Goal: Task Accomplishment & Management: Manage account settings

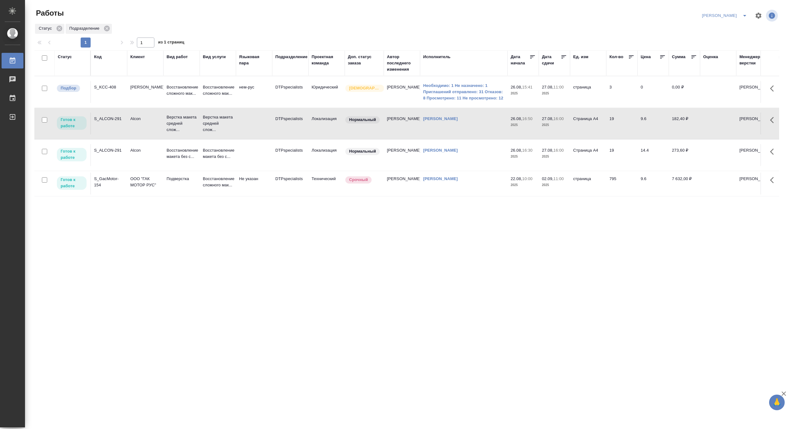
click at [742, 13] on icon "split button" at bounding box center [744, 15] width 7 height 7
click at [727, 26] on li "[PERSON_NAME] работе" at bounding box center [721, 28] width 60 height 10
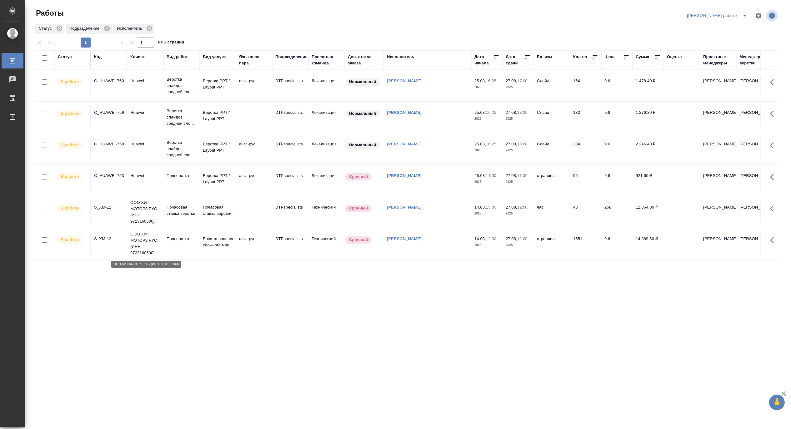
click at [145, 242] on p "ООО ХИТ МОТОРЗ РУС (ИНН 9723160500)" at bounding box center [145, 243] width 30 height 25
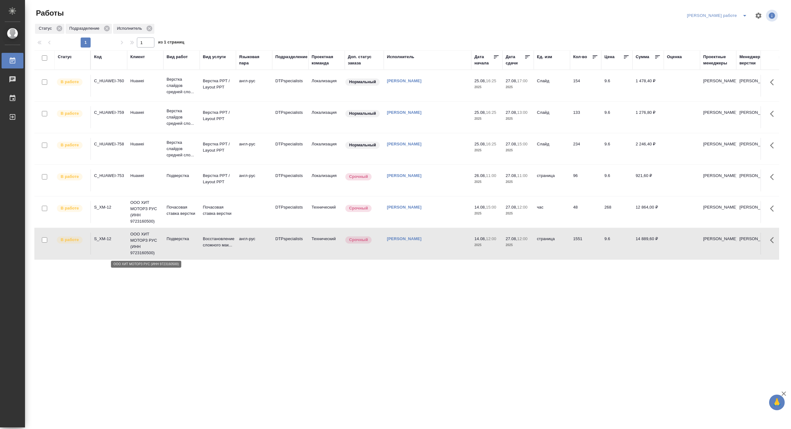
click at [145, 242] on p "ООО ХИТ МОТОРЗ РУС (ИНН 9723160500)" at bounding box center [145, 243] width 30 height 25
click at [745, 16] on icon "split button" at bounding box center [744, 16] width 3 height 2
click at [727, 37] on li "Матвеева_назначено" at bounding box center [722, 38] width 57 height 10
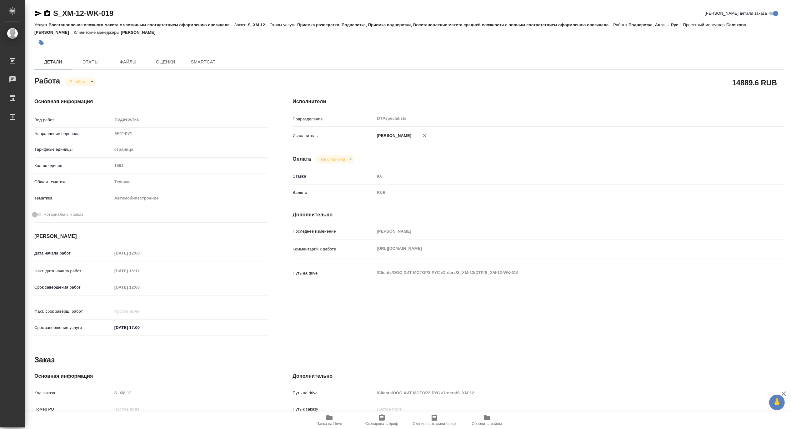
type textarea "x"
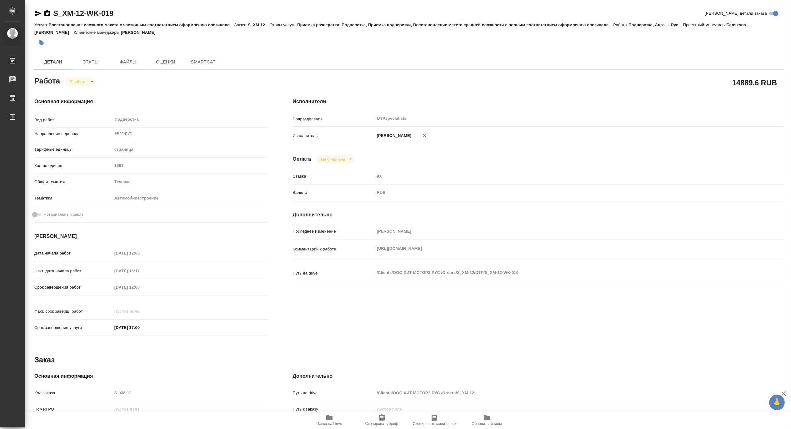
type textarea "x"
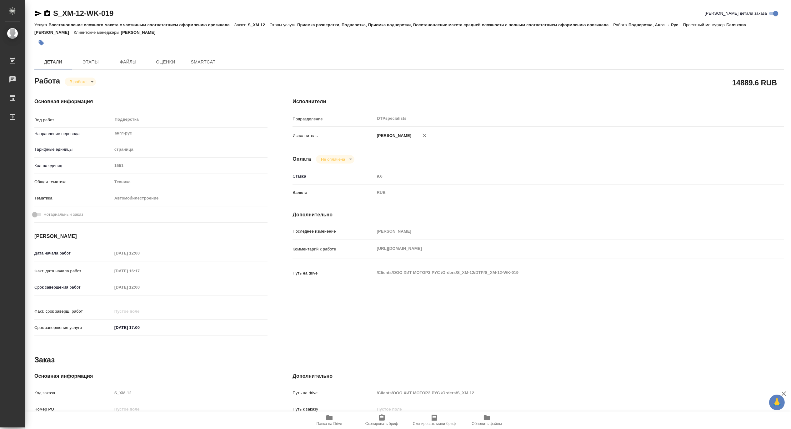
type textarea "x"
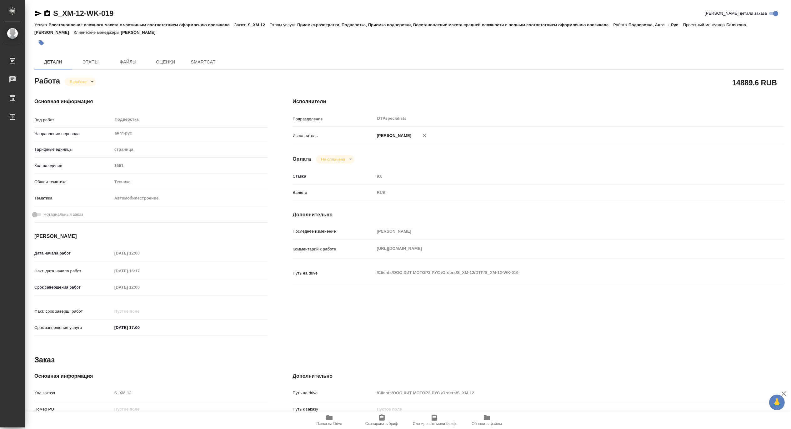
type textarea "x"
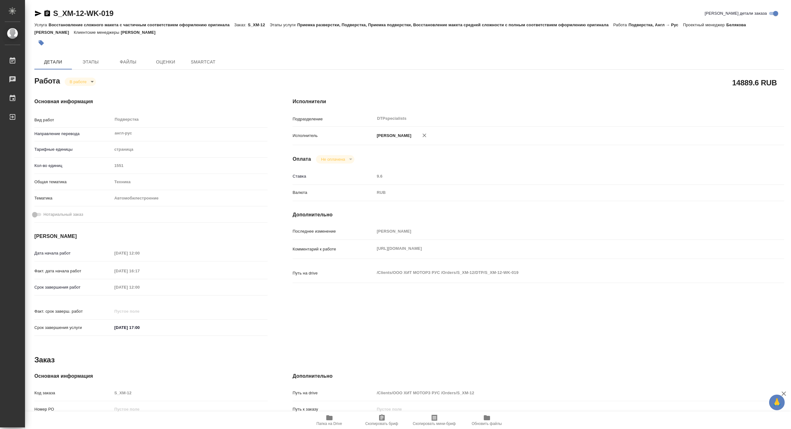
type textarea "x"
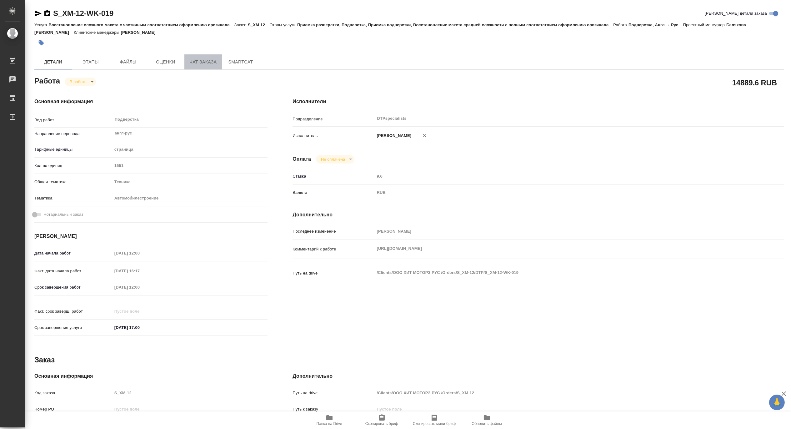
click at [194, 62] on span "Чат заказа" at bounding box center [203, 62] width 30 height 8
type textarea "x"
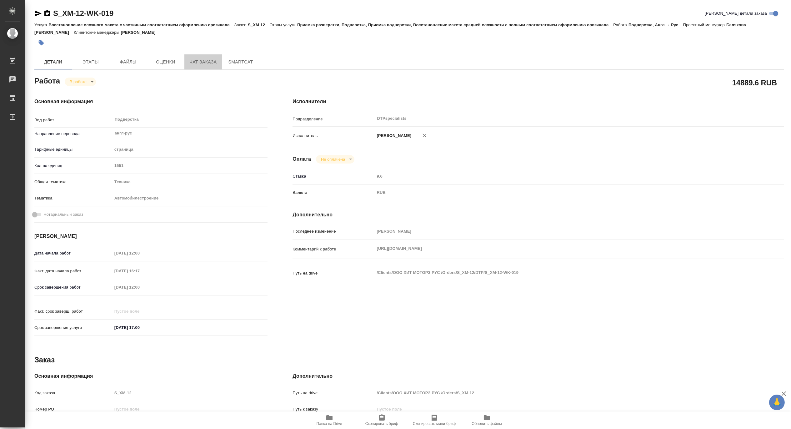
type textarea "x"
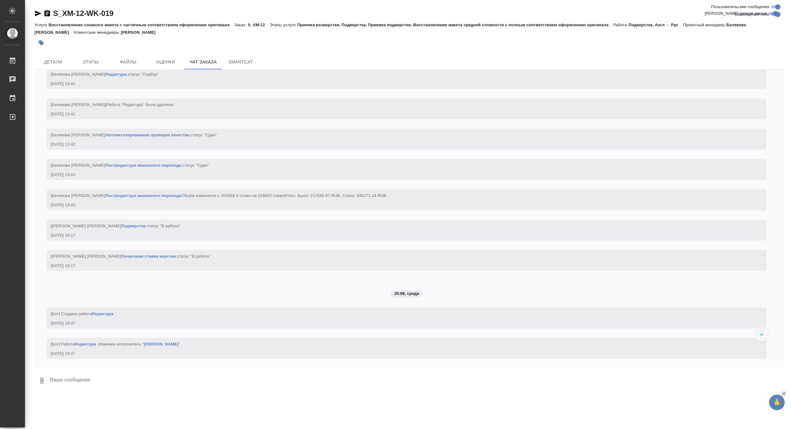
scroll to position [25352, 0]
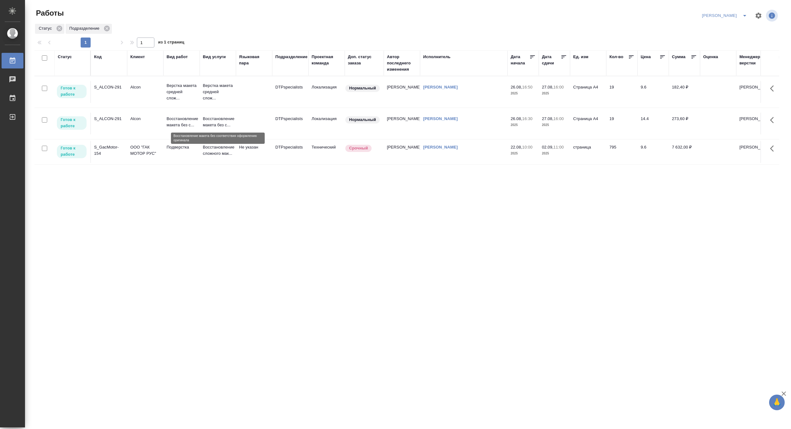
click at [214, 124] on p "Восстановление макета без с..." at bounding box center [218, 122] width 30 height 12
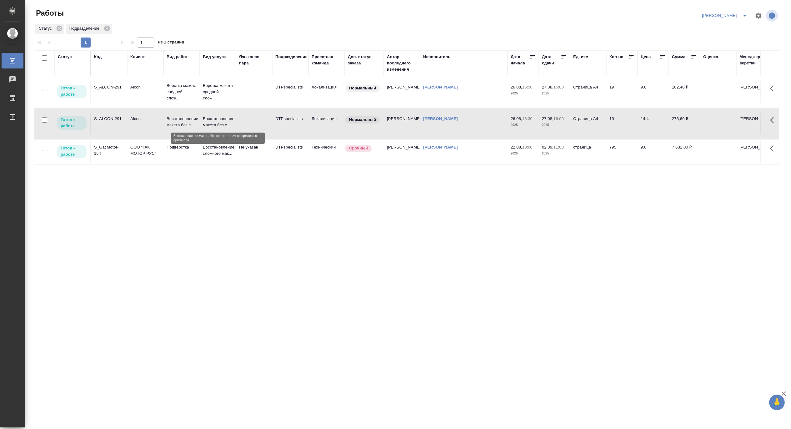
click at [214, 124] on p "Восстановление макета без с..." at bounding box center [218, 122] width 30 height 12
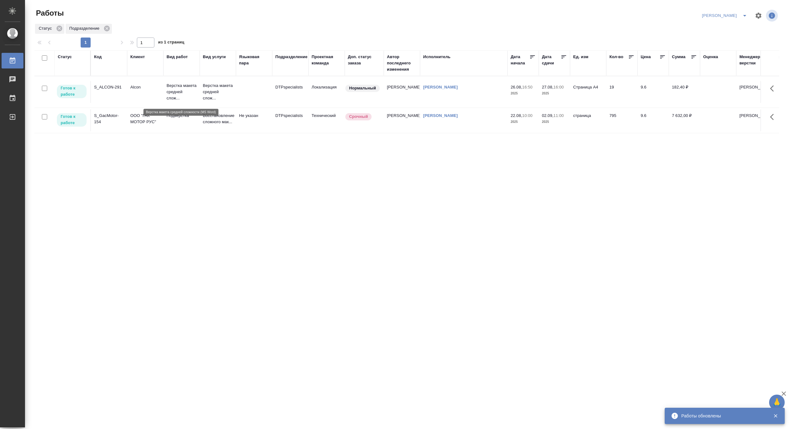
click at [176, 86] on p "Верстка макета средней слож..." at bounding box center [182, 91] width 30 height 19
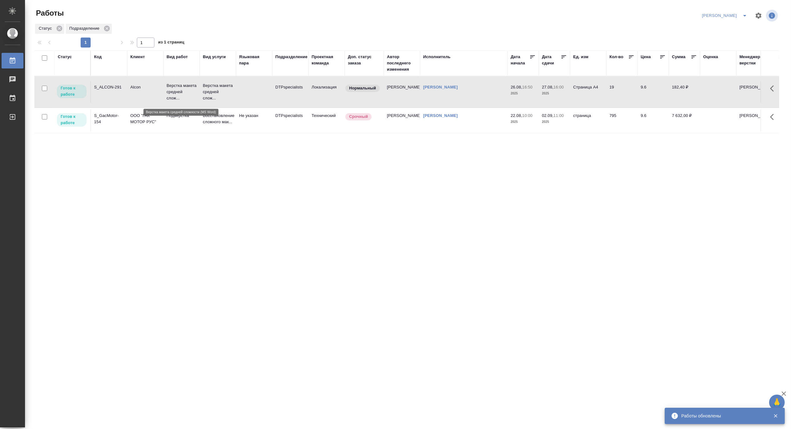
click at [176, 86] on p "Верстка макета средней слож..." at bounding box center [182, 91] width 30 height 19
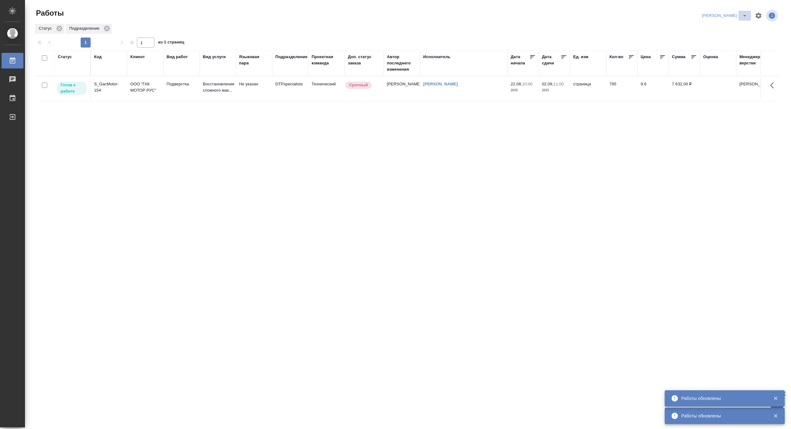
click at [747, 13] on icon "split button" at bounding box center [744, 15] width 7 height 7
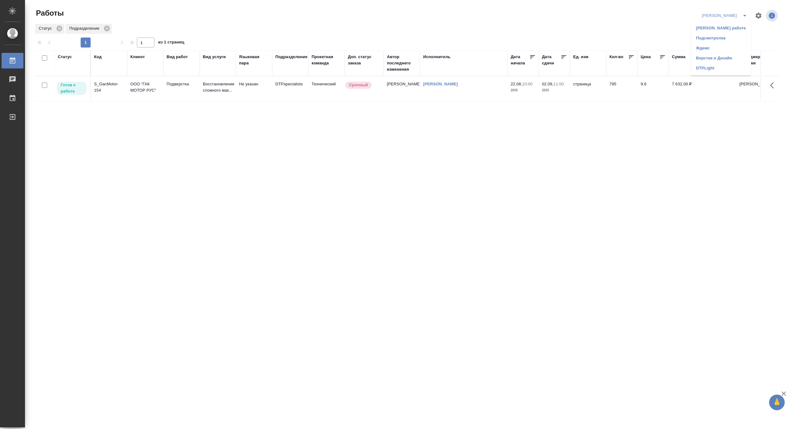
click at [726, 26] on li "[PERSON_NAME] работе" at bounding box center [721, 28] width 60 height 10
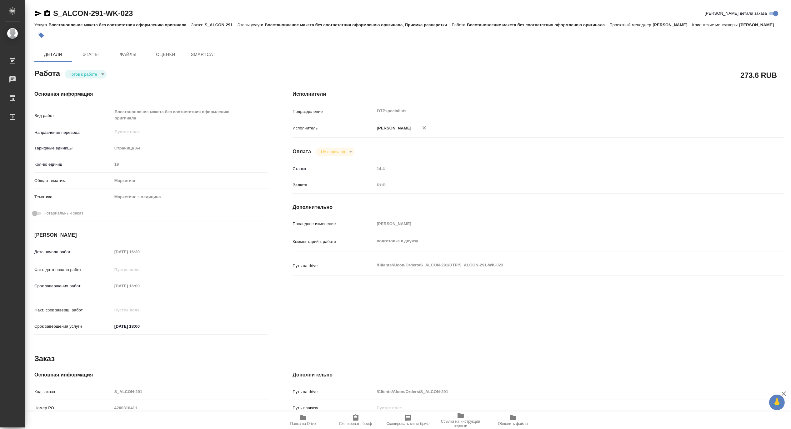
type textarea "x"
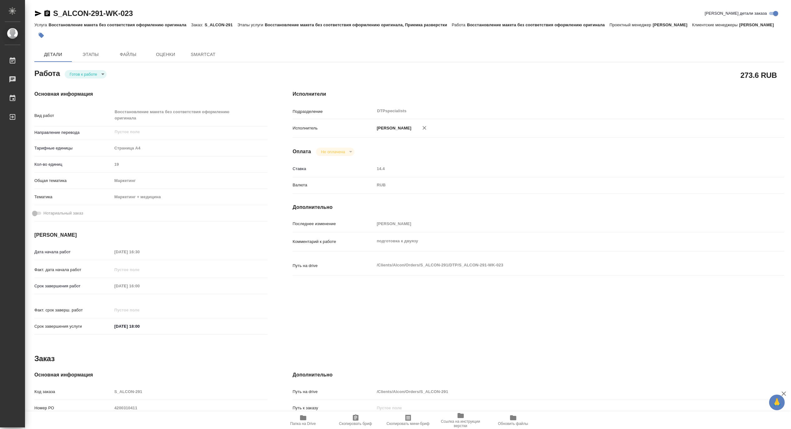
type textarea "x"
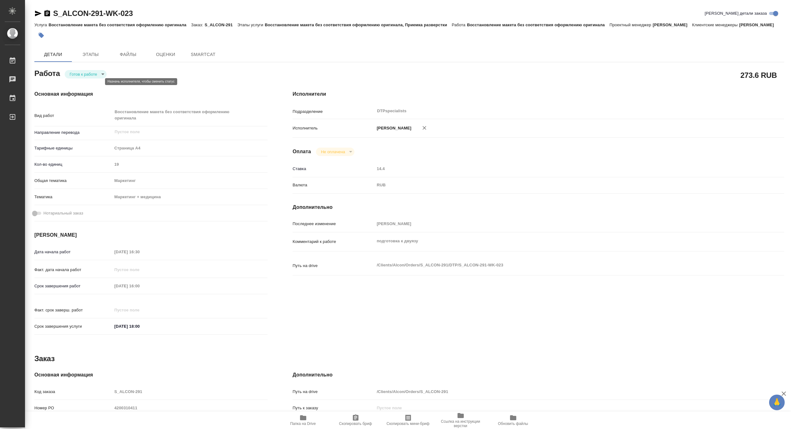
click at [80, 82] on body "🙏 .cls-1 fill:#fff; AWATERA Matveeva Maria Работы Чаты График Выйти S_ALCON-291…" at bounding box center [395, 214] width 791 height 429
type textarea "x"
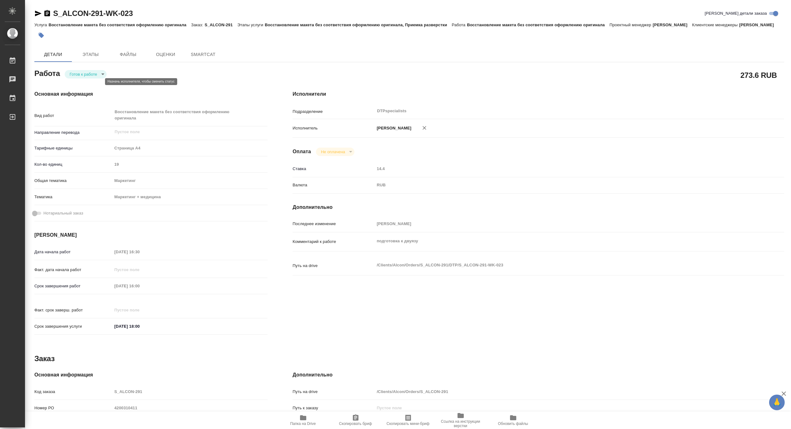
type textarea "x"
click at [78, 84] on button "В работе" at bounding box center [79, 81] width 21 height 7
type textarea "x"
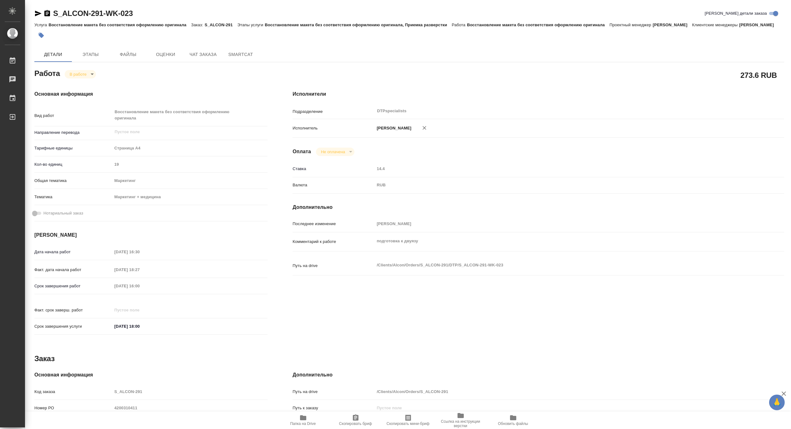
type textarea "x"
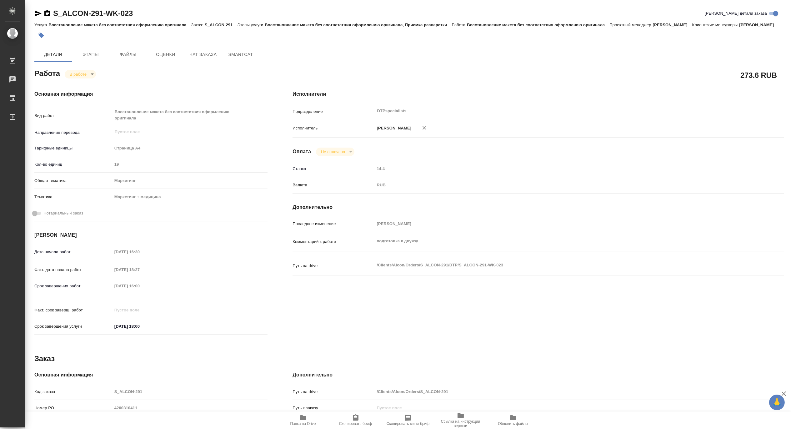
type textarea "x"
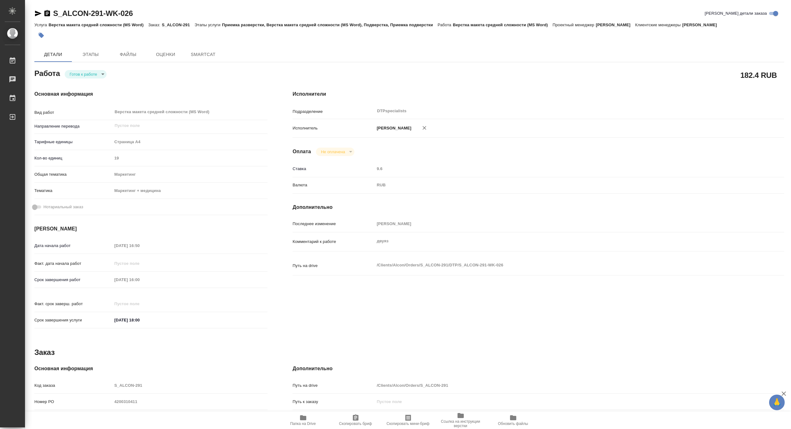
type textarea "x"
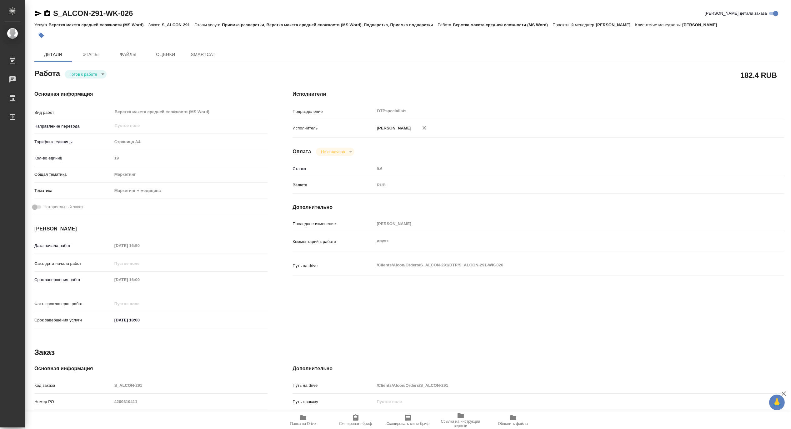
type textarea "x"
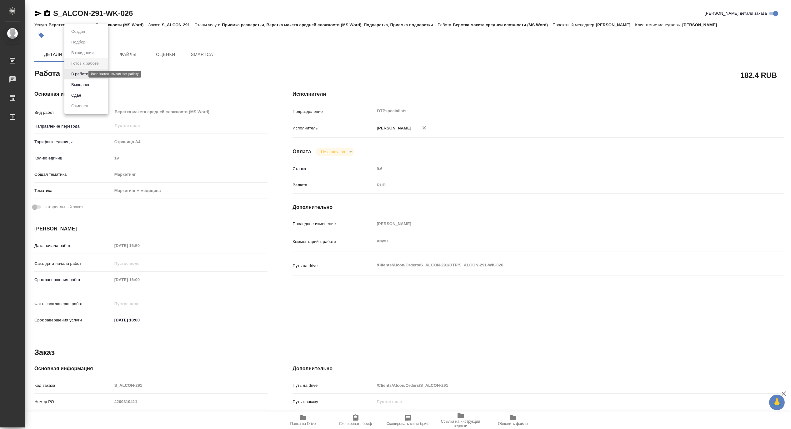
click at [79, 74] on body "🙏 .cls-1 fill:#fff; AWATERA [PERSON_NAME] Чаты График Выйти S_ALCON-291-WK-026 …" at bounding box center [395, 214] width 791 height 429
type textarea "x"
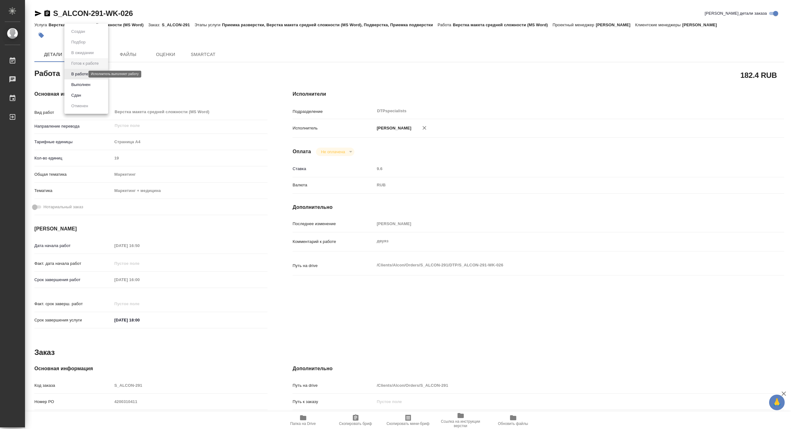
type textarea "x"
click at [78, 74] on button "В работе" at bounding box center [79, 74] width 21 height 7
type textarea "x"
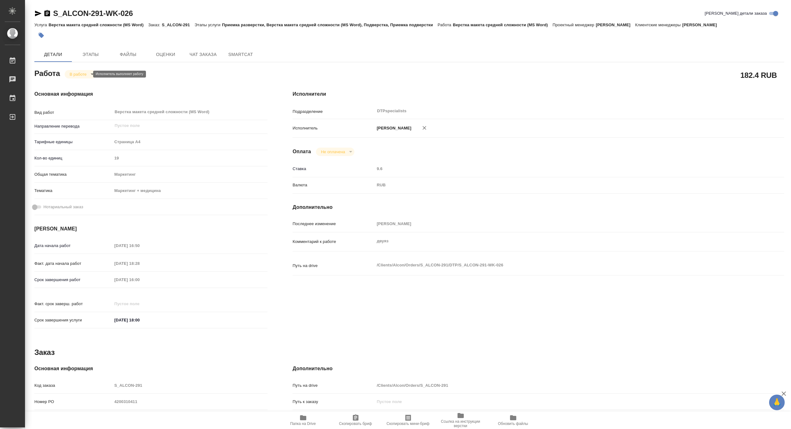
type textarea "x"
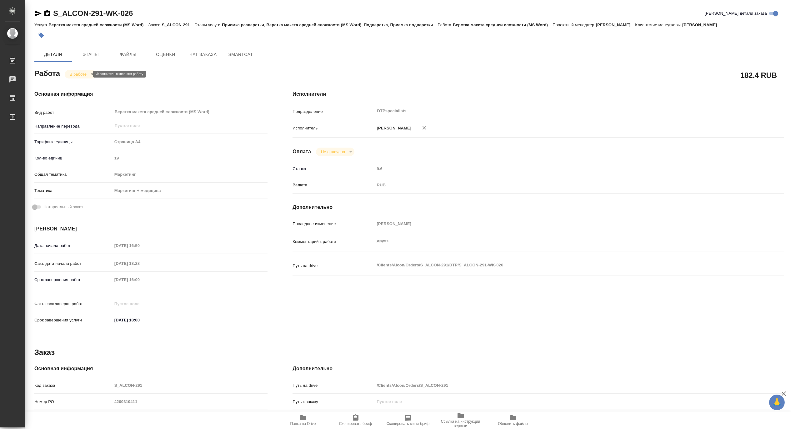
type textarea "x"
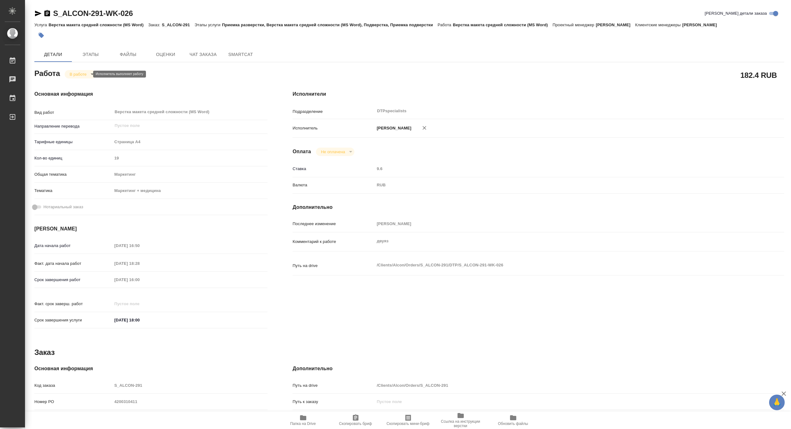
type textarea "x"
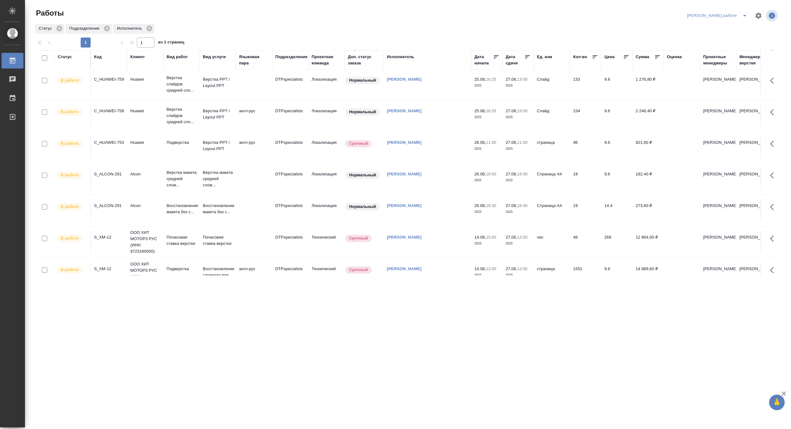
scroll to position [52, 0]
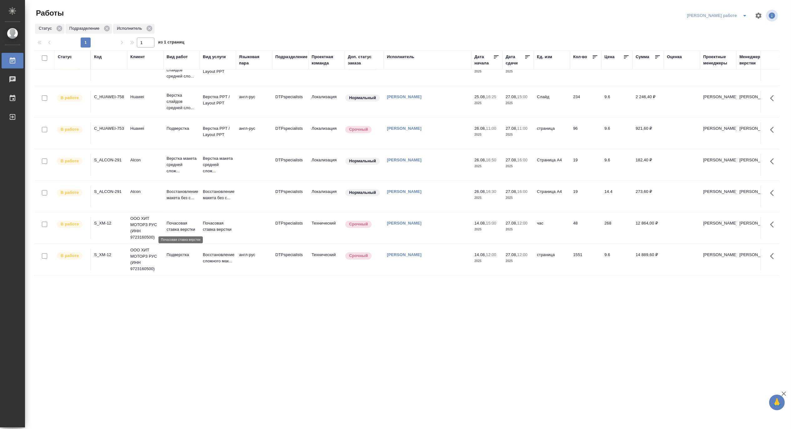
click at [180, 220] on p "Почасовая ставка верстки" at bounding box center [182, 226] width 30 height 12
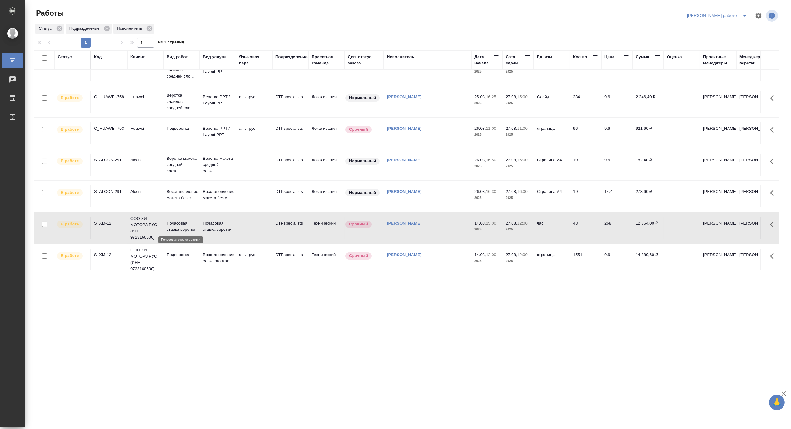
click at [180, 220] on p "Почасовая ставка верстки" at bounding box center [182, 226] width 30 height 12
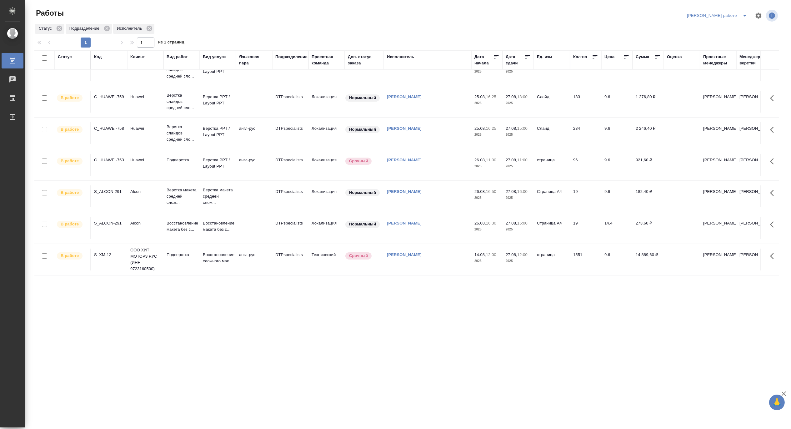
scroll to position [21, 0]
click at [144, 254] on p "ООО ХИТ МОТОРЗ РУС (ИНН 9723160500)" at bounding box center [145, 259] width 30 height 25
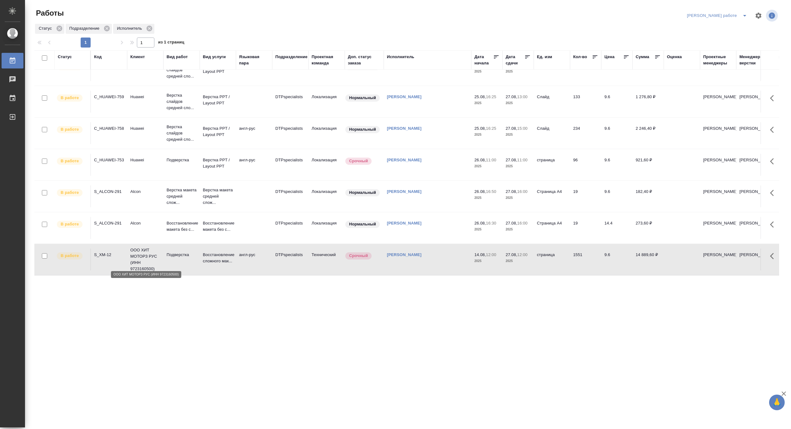
click at [144, 254] on p "ООО ХИТ МОТОРЗ РУС (ИНН 9723160500)" at bounding box center [145, 259] width 30 height 25
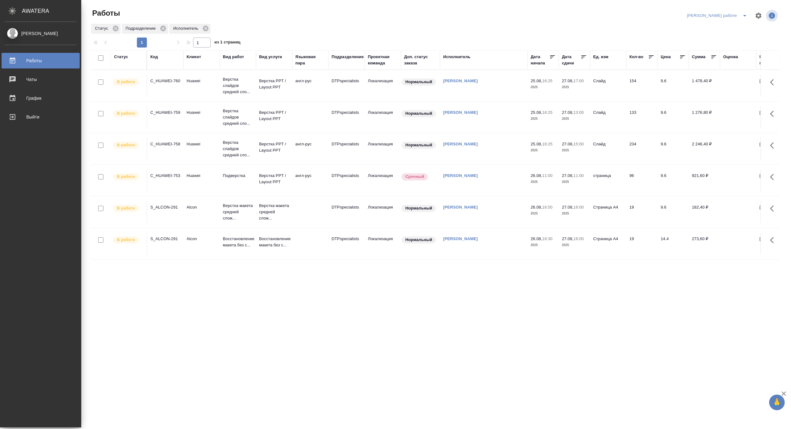
click at [18, 62] on div "Работы" at bounding box center [41, 60] width 72 height 9
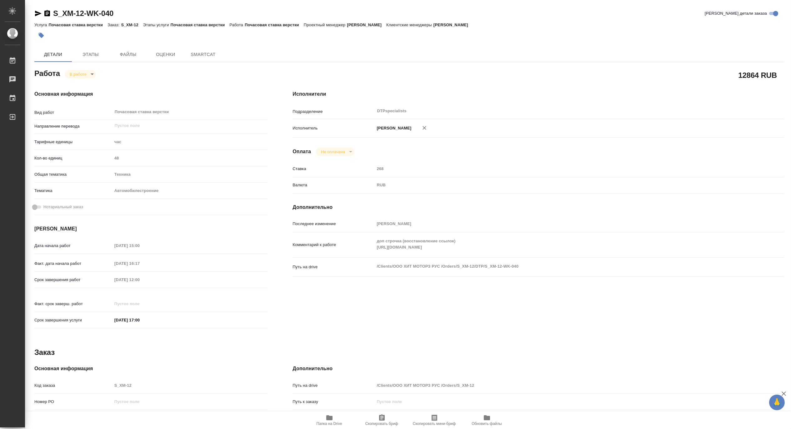
type textarea "x"
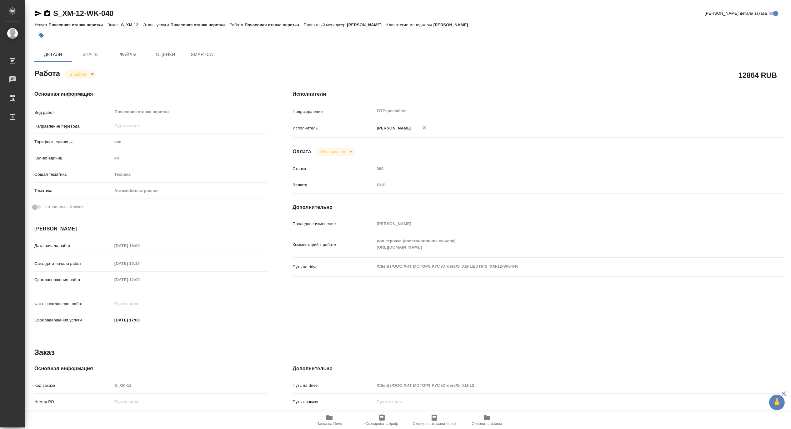
type textarea "x"
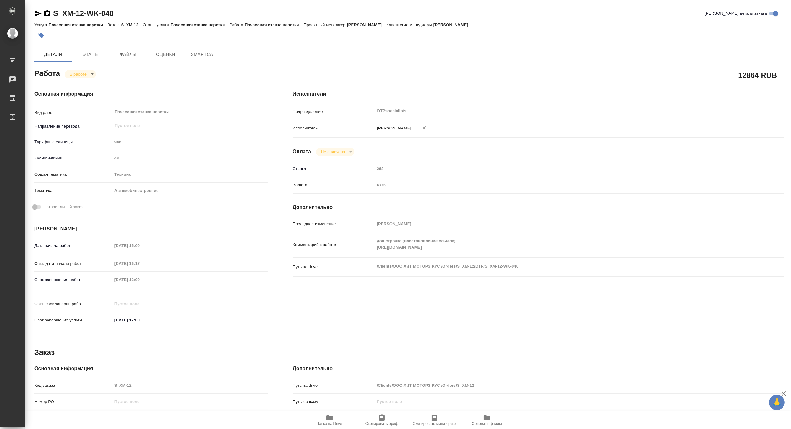
type textarea "x"
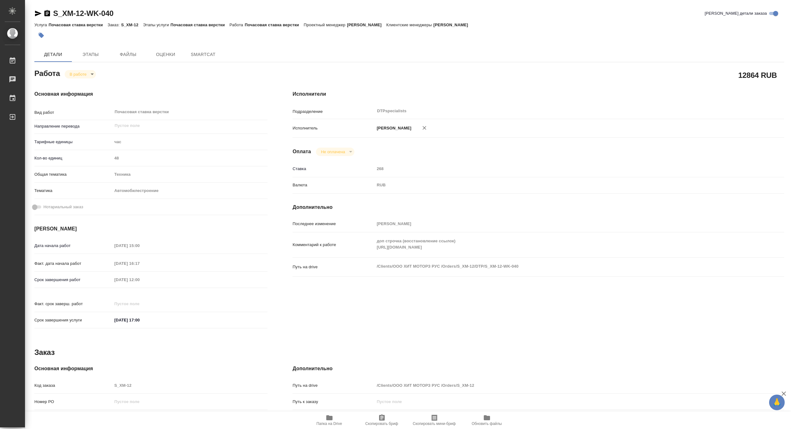
type textarea "x"
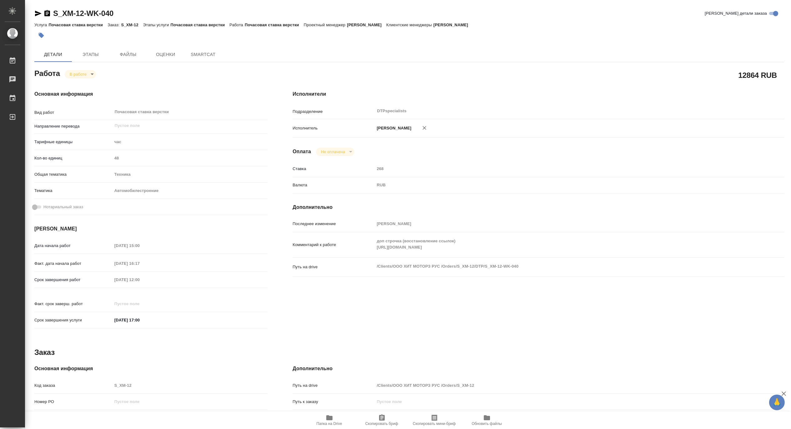
type textarea "x"
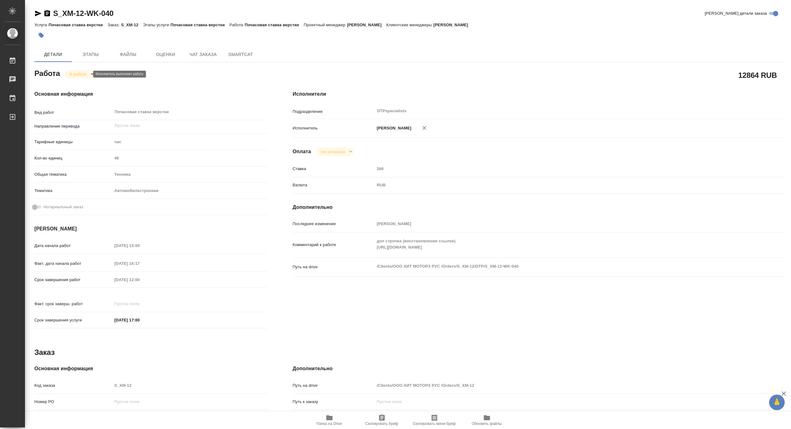
click at [74, 76] on body "🙏 .cls-1 fill:#fff; AWATERA [PERSON_NAME] Чаты График Выйти S_XM-12-WK-040 Крат…" at bounding box center [395, 214] width 791 height 429
type textarea "x"
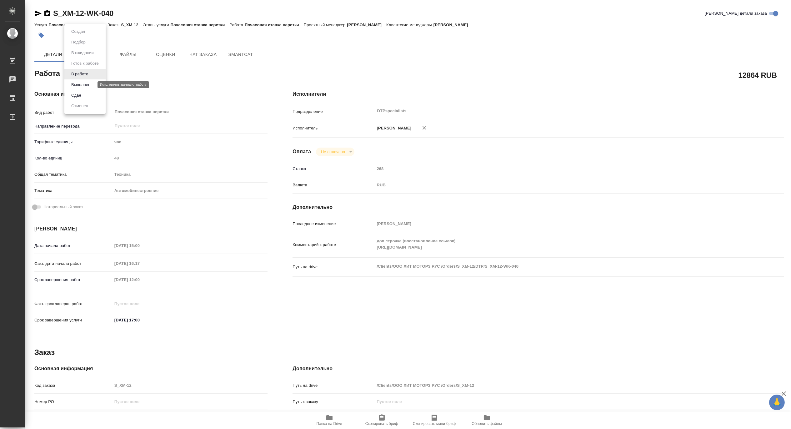
type textarea "x"
click at [76, 83] on button "Выполнен" at bounding box center [80, 84] width 23 height 7
type textarea "x"
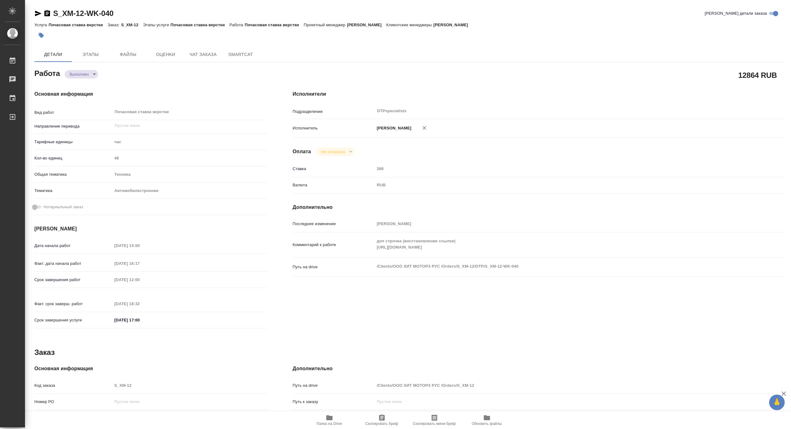
type textarea "x"
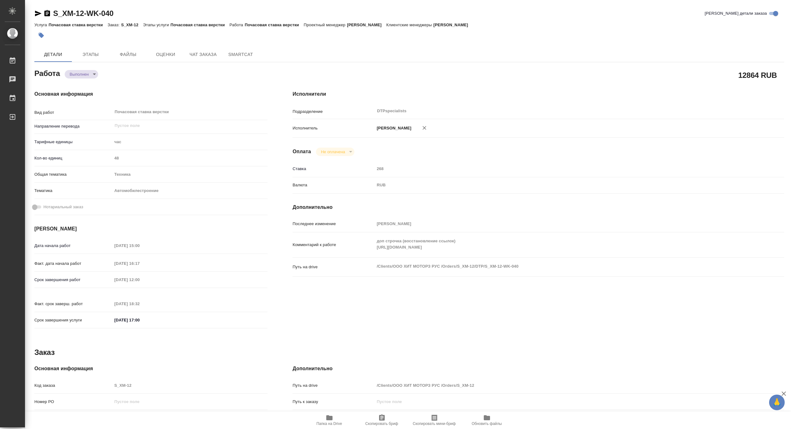
type textarea "x"
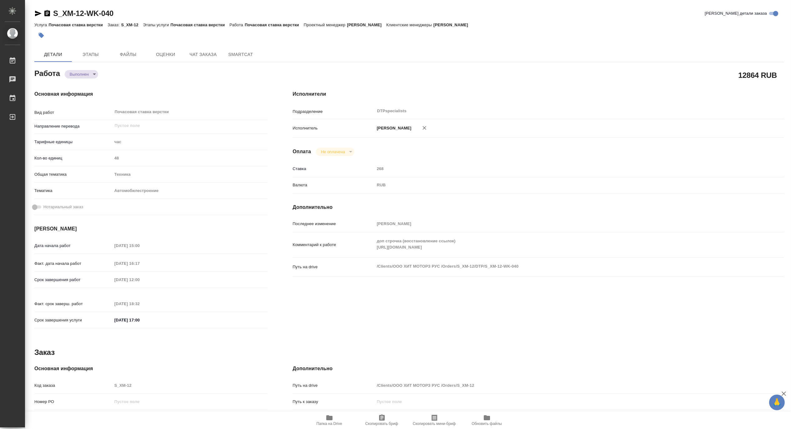
type textarea "x"
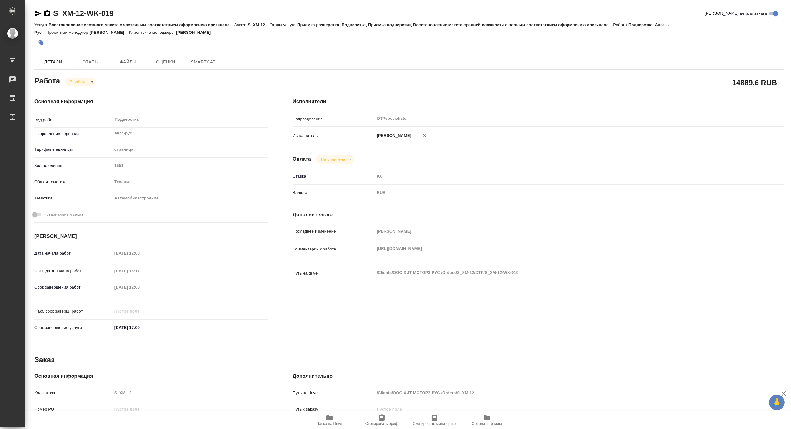
type textarea "x"
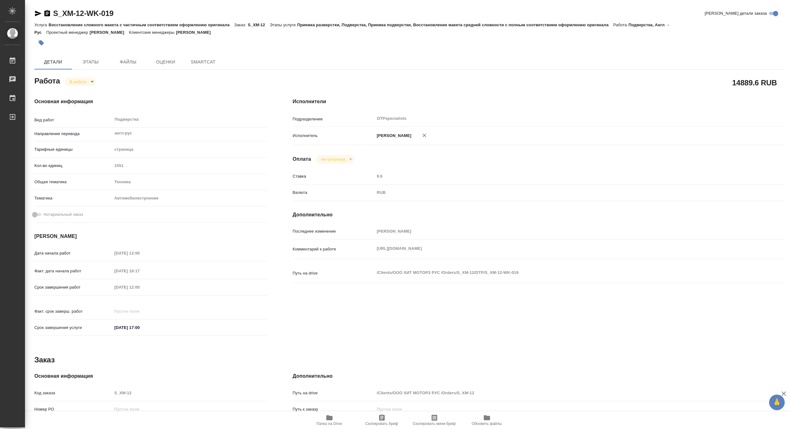
type textarea "x"
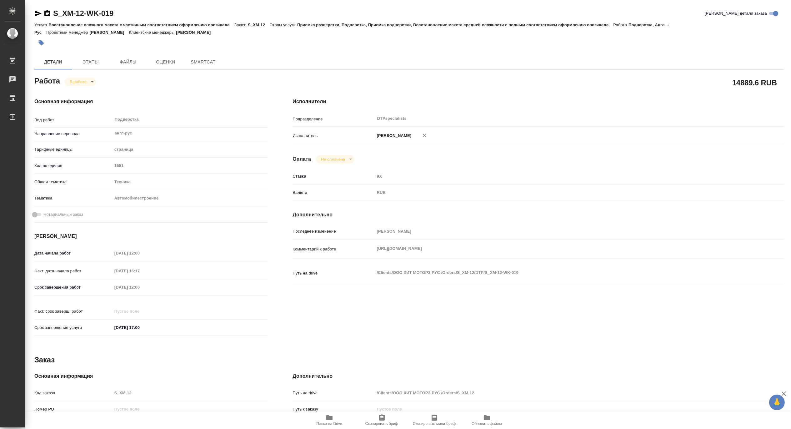
type textarea "x"
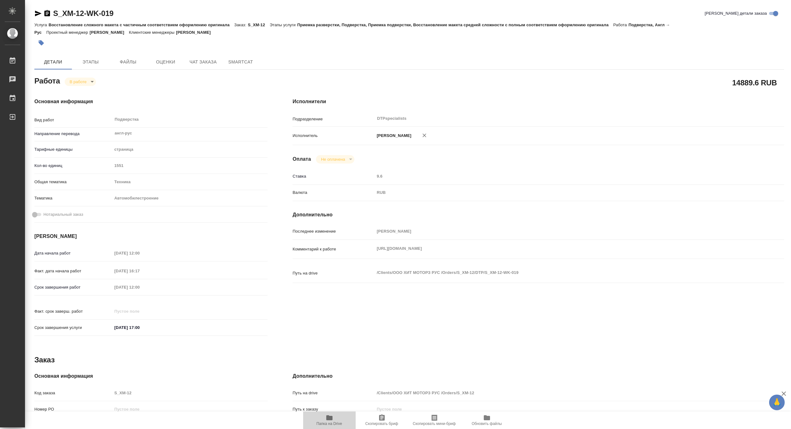
click at [320, 422] on span "Папка на Drive" at bounding box center [330, 423] width 26 height 4
type textarea "x"
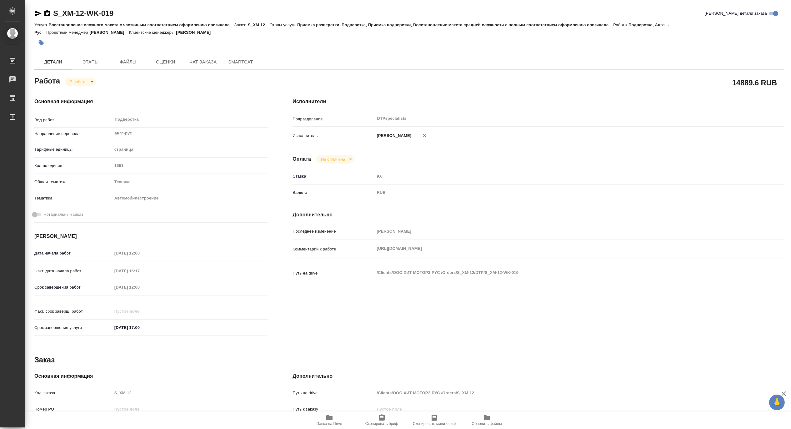
type textarea "x"
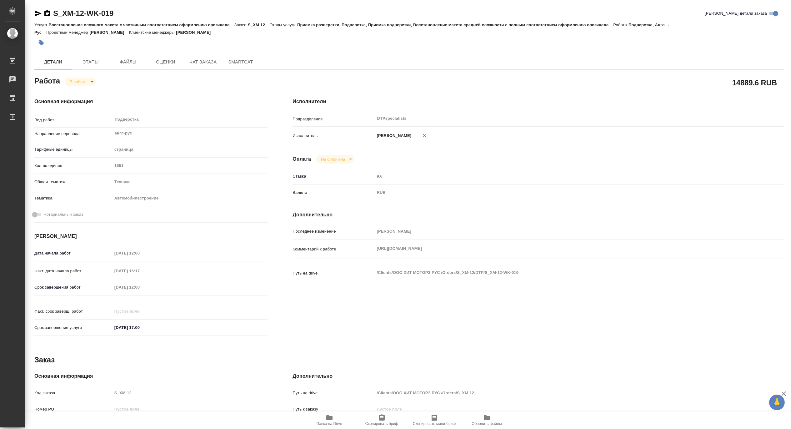
type textarea "x"
click at [70, 81] on body "🙏 .cls-1 fill:#fff; AWATERA Matveeva Maria Работы 0 Чаты График Выйти S_XM-12-W…" at bounding box center [395, 214] width 791 height 429
click at [70, 92] on button "Выполнен" at bounding box center [80, 92] width 23 height 7
type textarea "x"
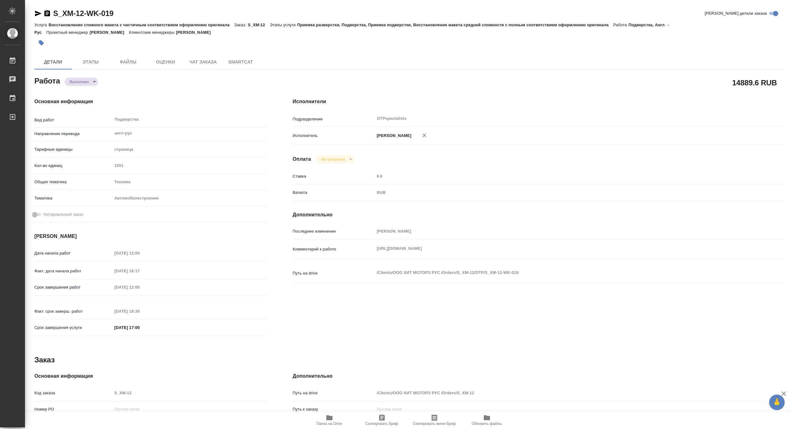
type textarea "x"
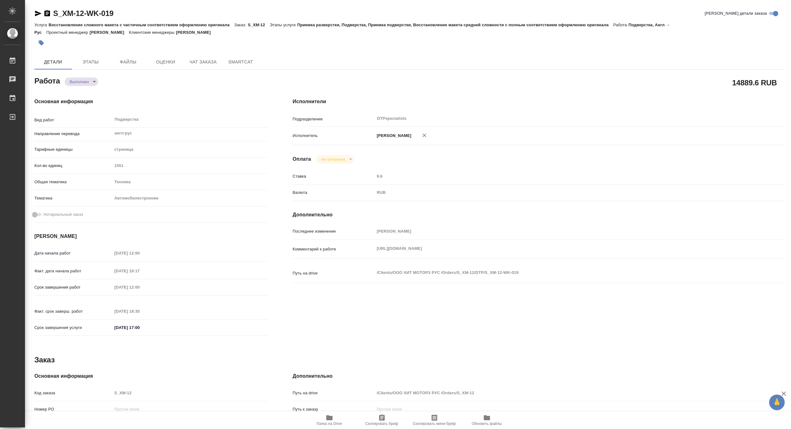
type textarea "x"
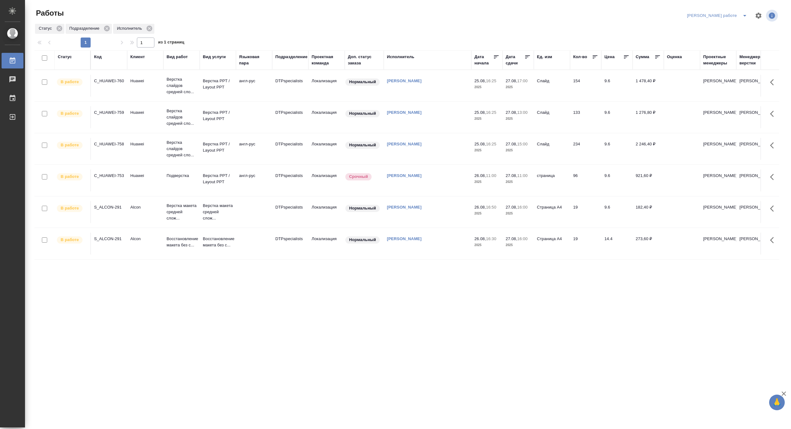
click at [99, 58] on div "Код" at bounding box center [97, 57] width 7 height 6
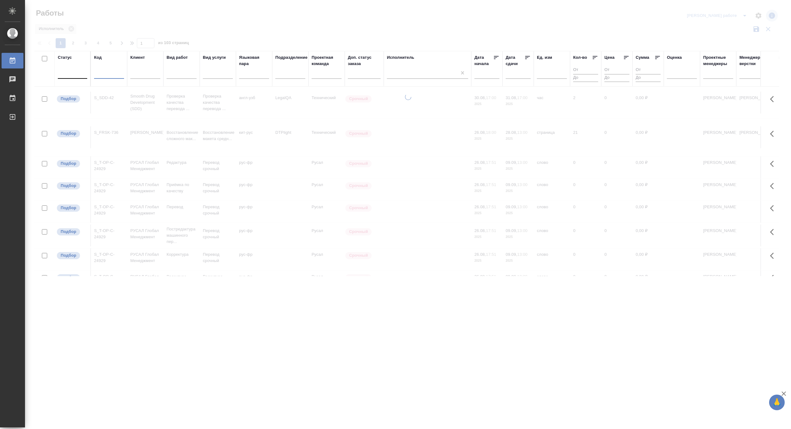
click at [109, 71] on input "text" at bounding box center [109, 75] width 30 height 8
paste input "S_XM-4"
drag, startPoint x: 110, startPoint y: 71, endPoint x: 105, endPoint y: 72, distance: 4.8
click at [105, 72] on input "S_XM-4" at bounding box center [109, 75] width 30 height 8
drag, startPoint x: 109, startPoint y: 71, endPoint x: 104, endPoint y: 72, distance: 4.4
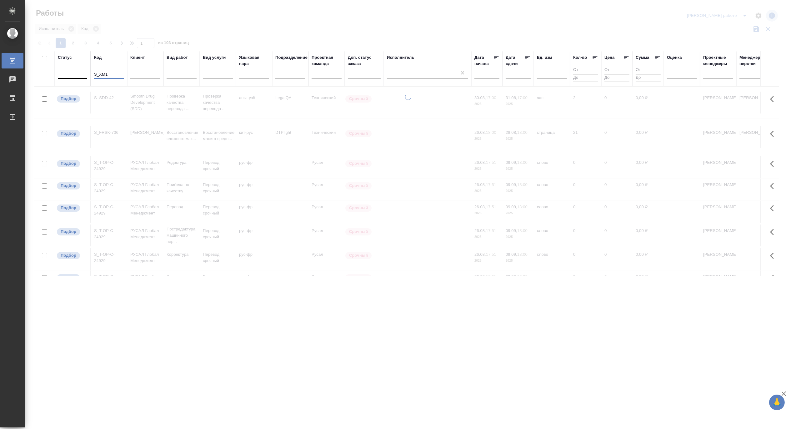
click at [104, 72] on input "S_XM1" at bounding box center [109, 75] width 30 height 8
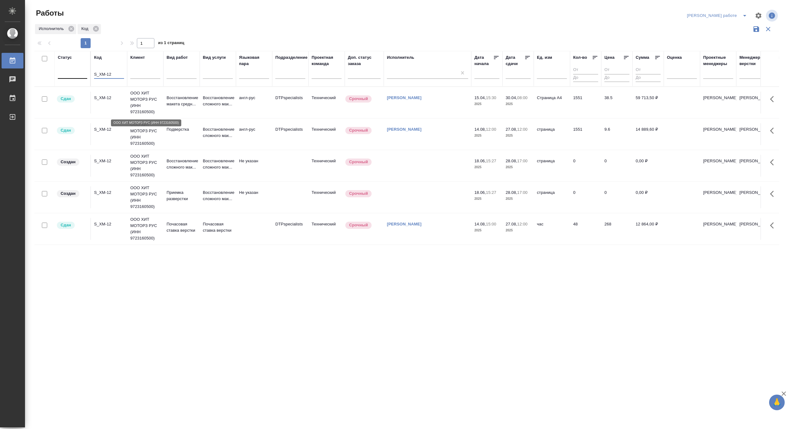
type input "S_XM-12"
click at [139, 103] on p "ООО ХИТ МОТОРЗ РУС (ИНН 9723160500)" at bounding box center [145, 102] width 30 height 25
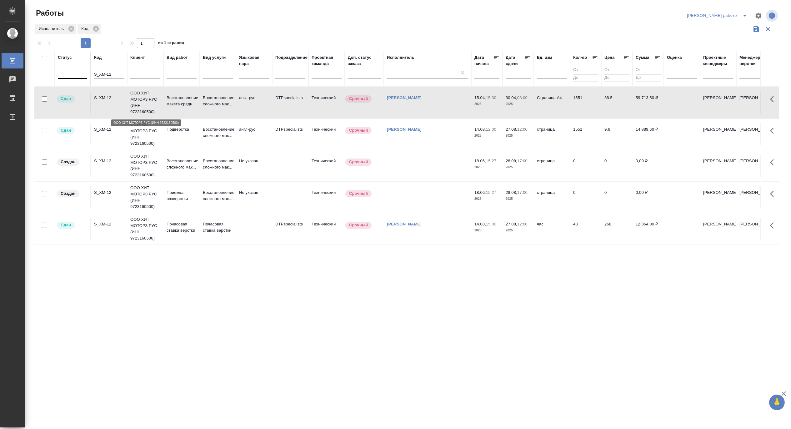
click at [139, 103] on p "ООО ХИТ МОТОРЗ РУС (ИНН 9723160500)" at bounding box center [145, 102] width 30 height 25
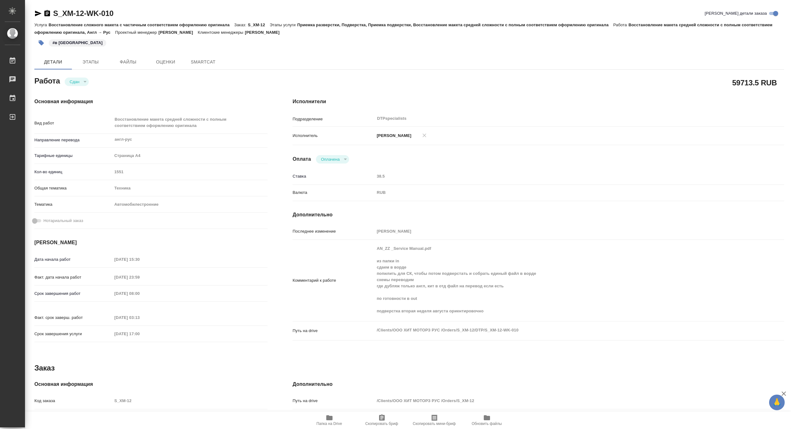
type textarea "x"
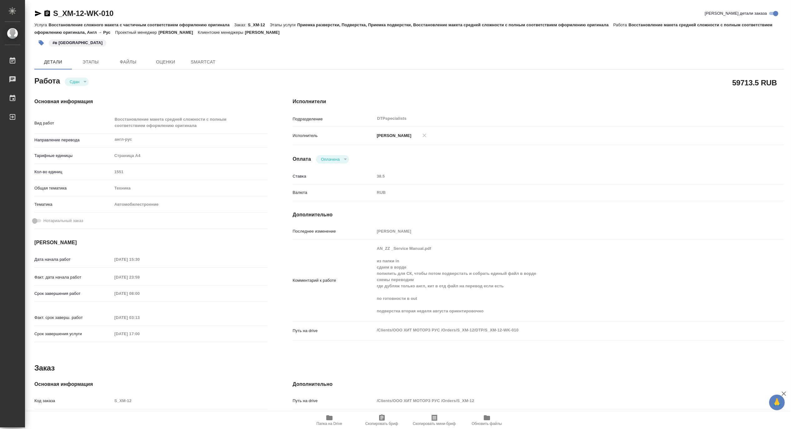
type textarea "x"
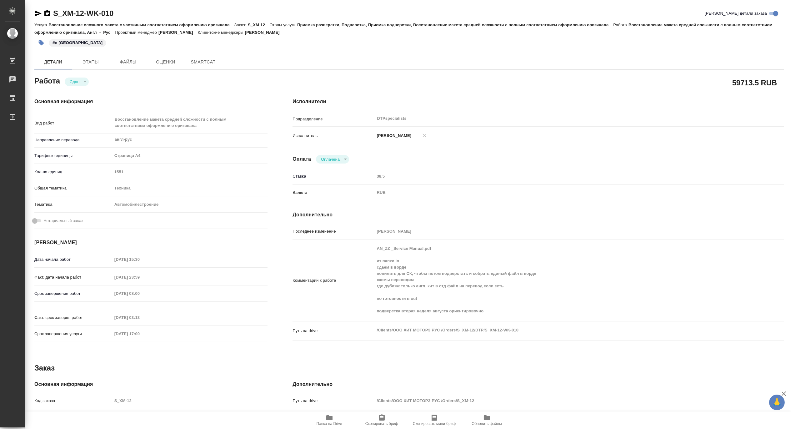
type textarea "x"
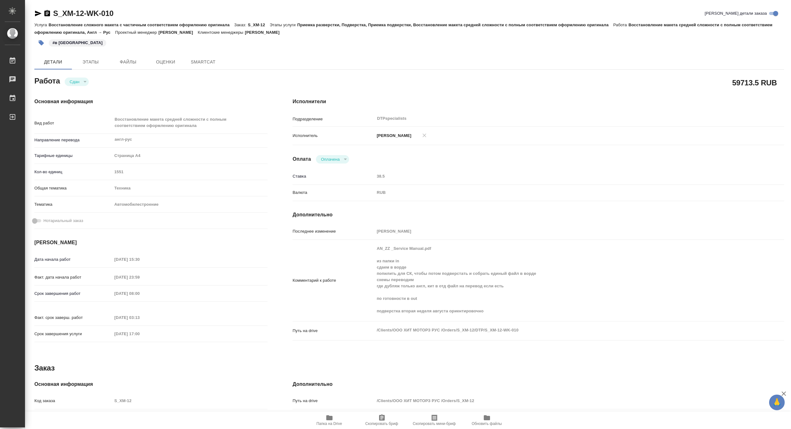
type textarea "x"
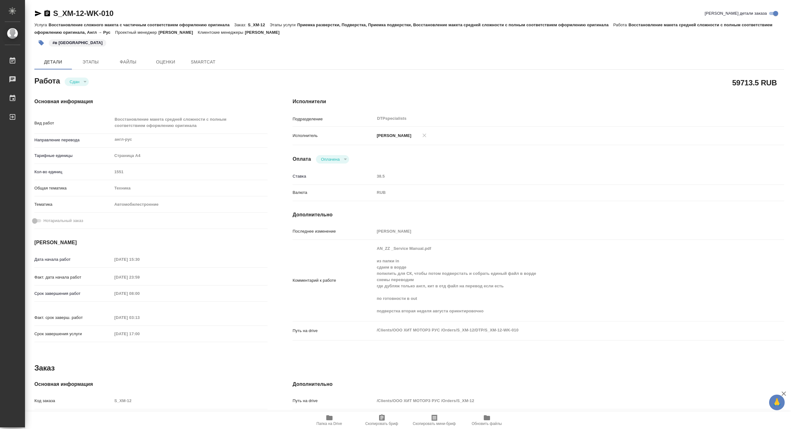
type textarea "x"
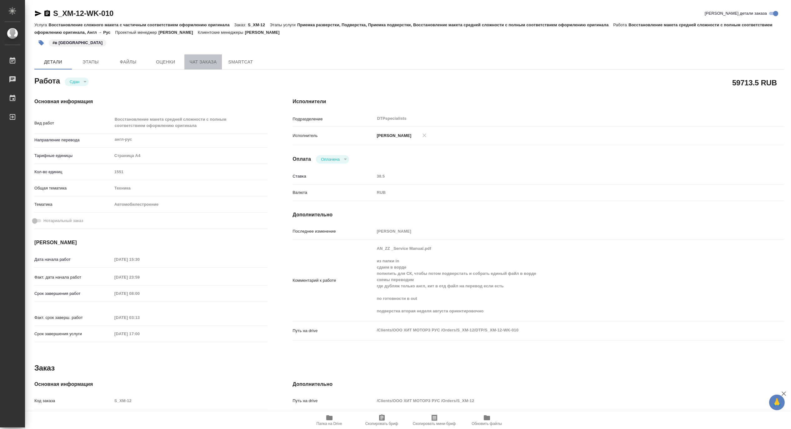
click at [194, 62] on span "Чат заказа" at bounding box center [203, 62] width 30 height 8
type textarea "x"
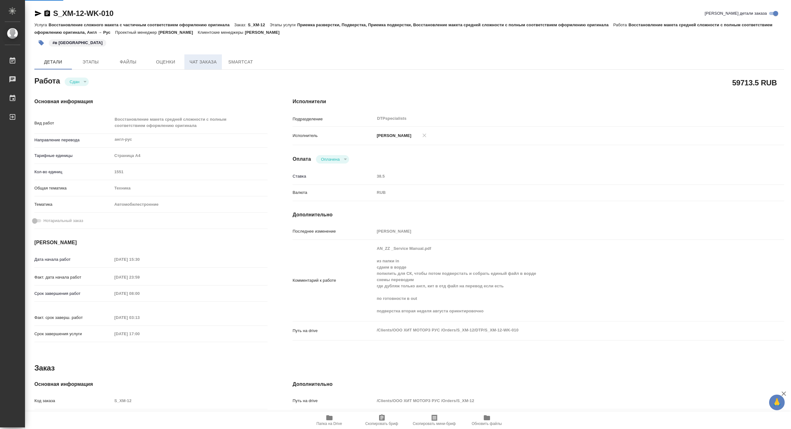
type textarea "x"
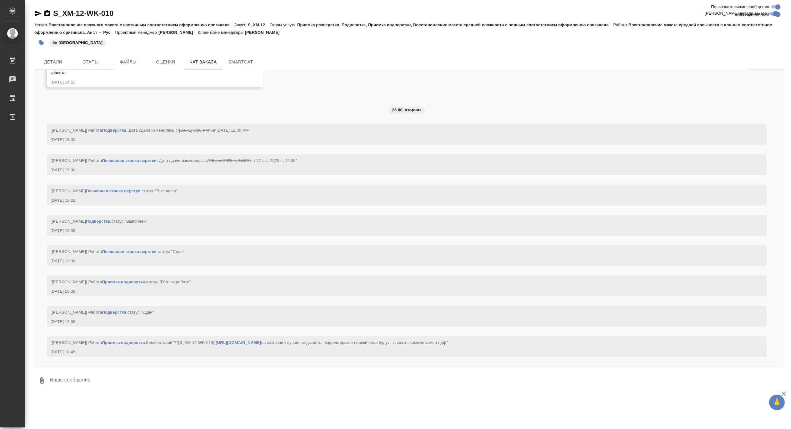
scroll to position [26680, 0]
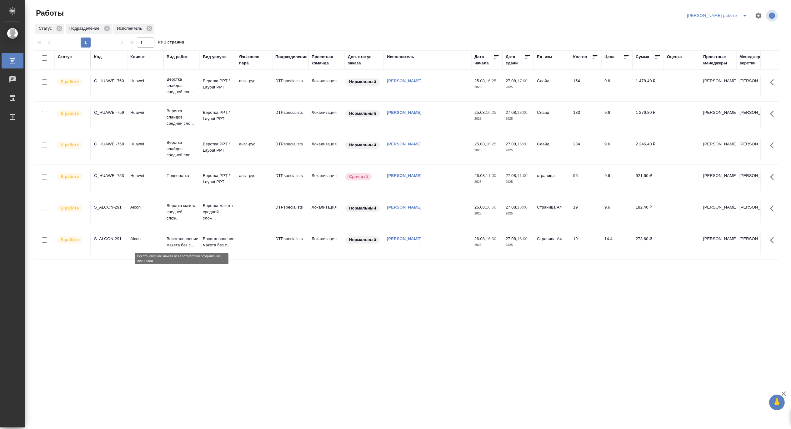
click at [179, 244] on p "Восстановление макета без с..." at bounding box center [182, 242] width 30 height 12
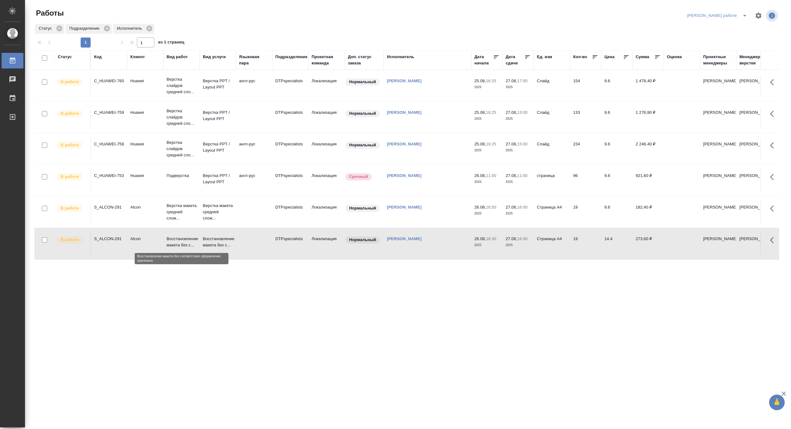
click at [179, 244] on p "Восстановление макета без с..." at bounding box center [182, 242] width 30 height 12
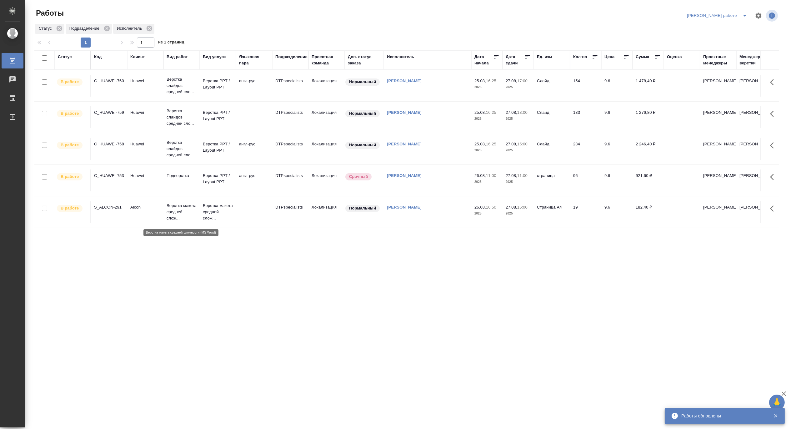
click at [173, 211] on p "Верстка макета средней слож..." at bounding box center [182, 211] width 30 height 19
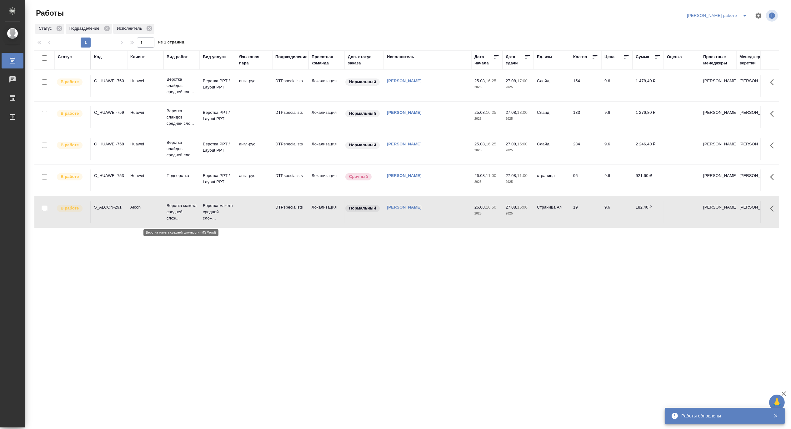
click at [173, 211] on p "Верстка макета средней слож..." at bounding box center [182, 211] width 30 height 19
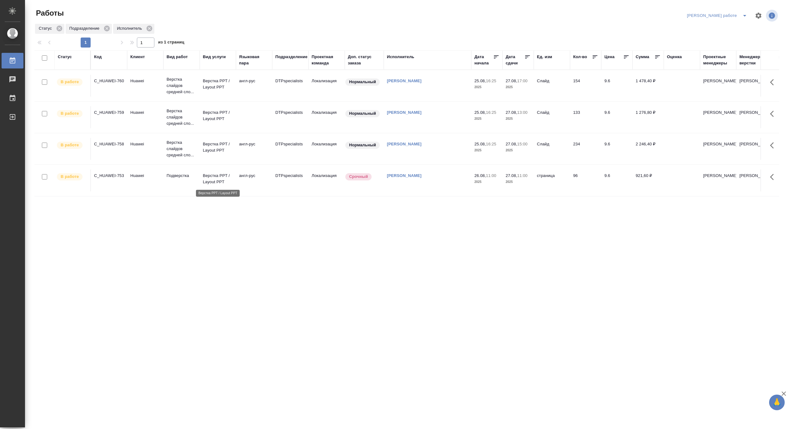
click at [216, 177] on p "Верстка PPT / Layout PPT" at bounding box center [218, 178] width 30 height 12
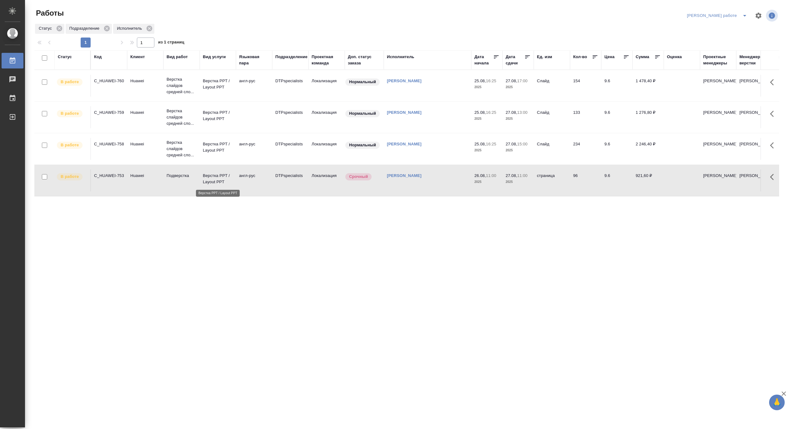
click at [216, 177] on p "Верстка PPT / Layout PPT" at bounding box center [218, 178] width 30 height 12
click at [174, 85] on p "Верстка слайдов средней сло..." at bounding box center [182, 85] width 30 height 19
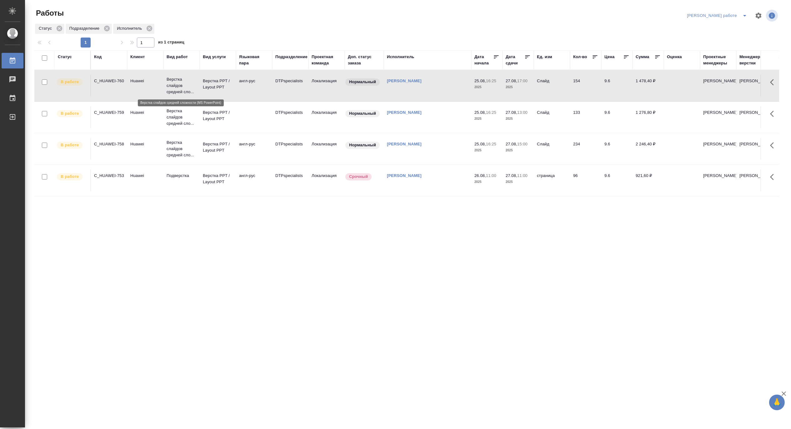
click at [174, 85] on p "Верстка слайдов средней сло..." at bounding box center [182, 85] width 30 height 19
click at [209, 83] on p "Верстка PPT / Layout PPT" at bounding box center [218, 84] width 30 height 12
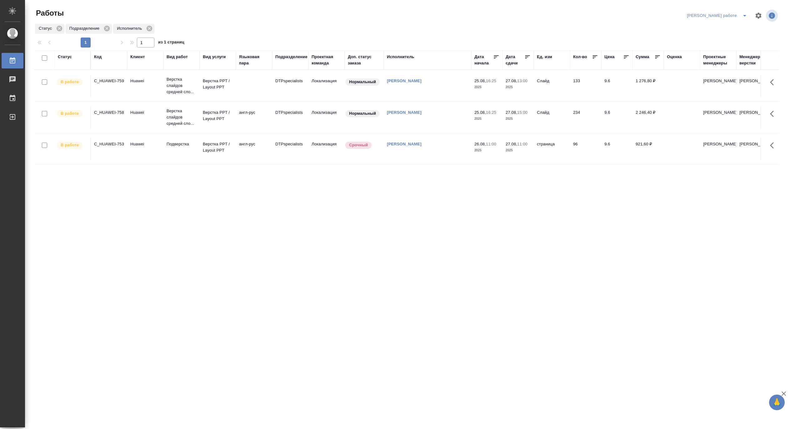
click at [744, 13] on icon "split button" at bounding box center [744, 15] width 7 height 7
click at [728, 36] on li "Матвеева_назначено" at bounding box center [722, 38] width 57 height 10
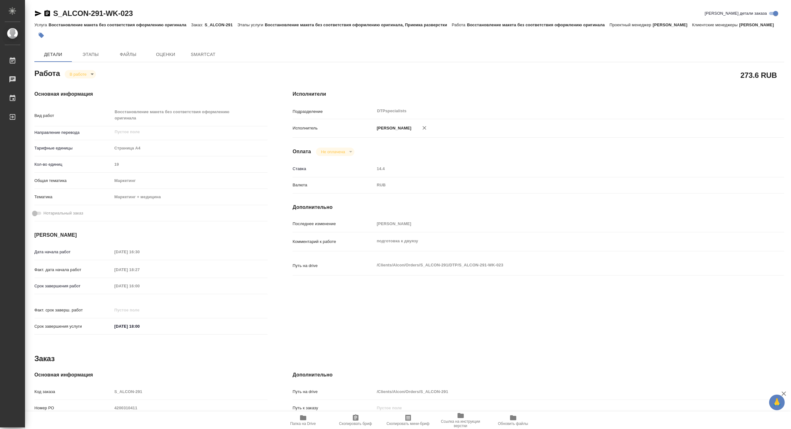
type textarea "x"
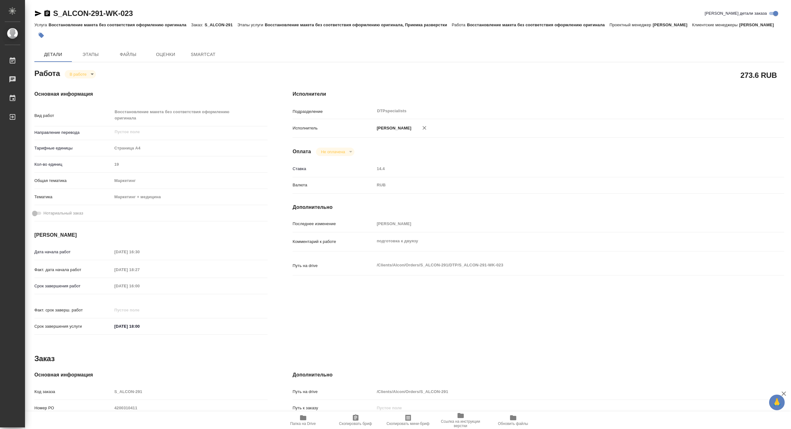
type textarea "x"
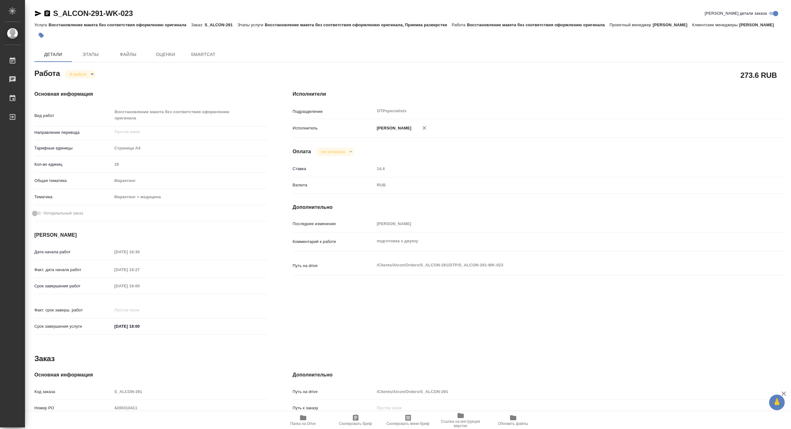
type textarea "x"
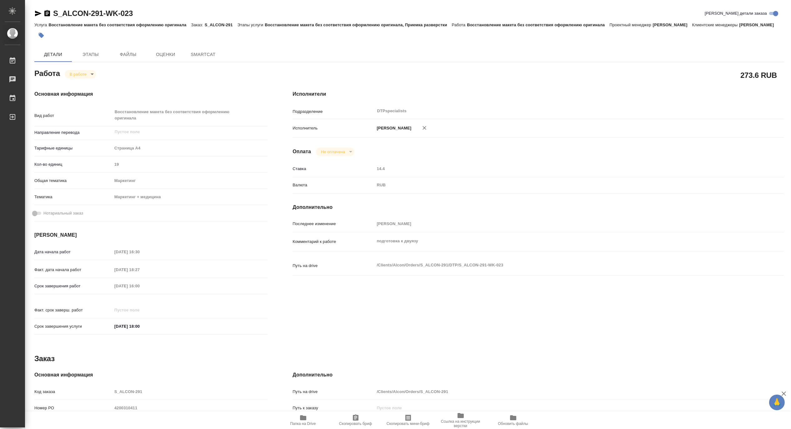
type textarea "x"
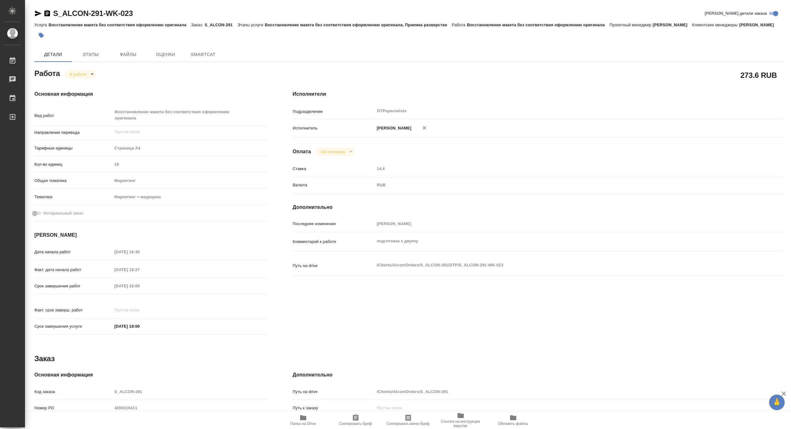
type textarea "x"
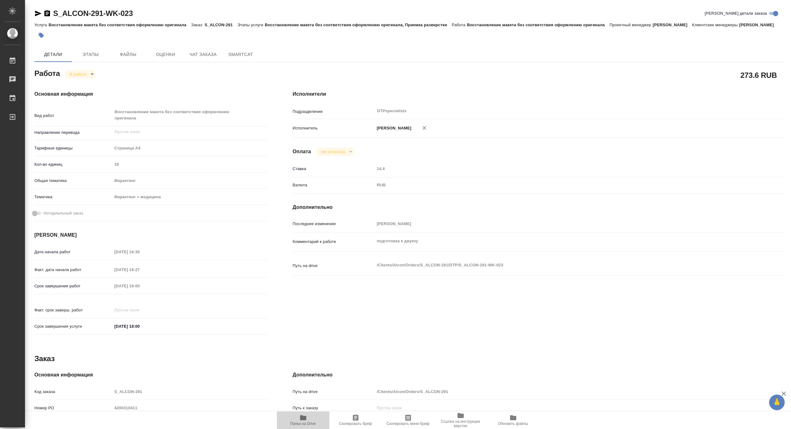
click at [304, 423] on span "Папка на Drive" at bounding box center [303, 423] width 26 height 4
type textarea "x"
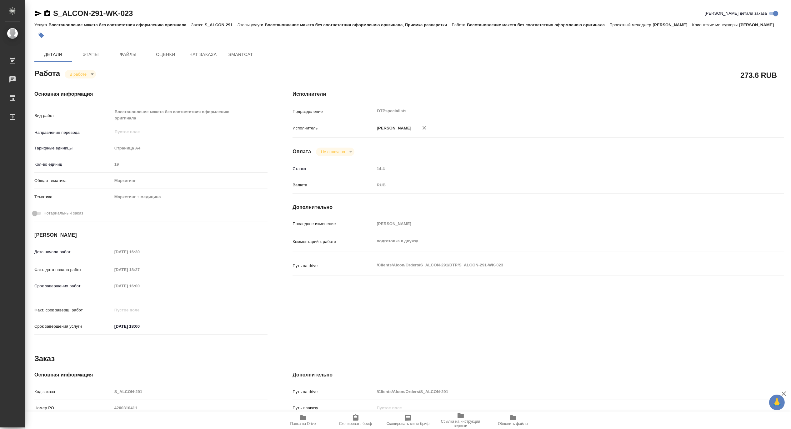
type textarea "x"
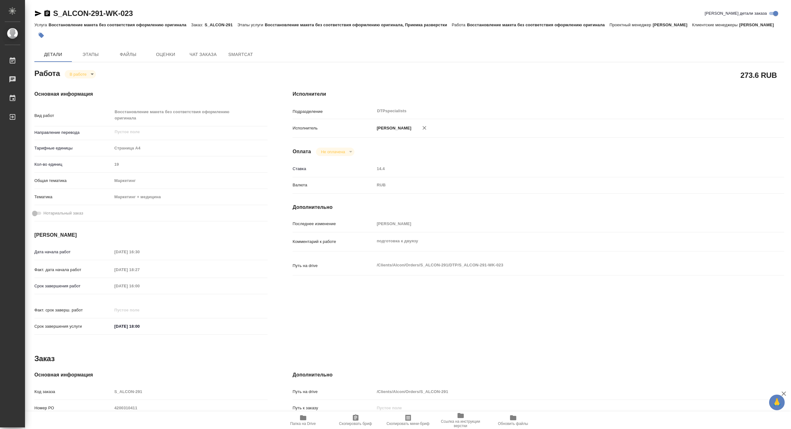
type textarea "x"
drag, startPoint x: 144, startPoint y: 11, endPoint x: 54, endPoint y: 6, distance: 90.4
click at [54, 6] on div "S_ALCON-291-WK-023 Кратко детали заказа Услуга Восстановление макета без соотве…" at bounding box center [409, 269] width 756 height 538
copy link "S_ALCON-291-WK-023"
click at [73, 83] on body "🙏 .cls-1 fill:#fff; AWATERA Matveeva Maria Работы 0 Чаты График Выйти S_ALCON-2…" at bounding box center [395, 214] width 791 height 429
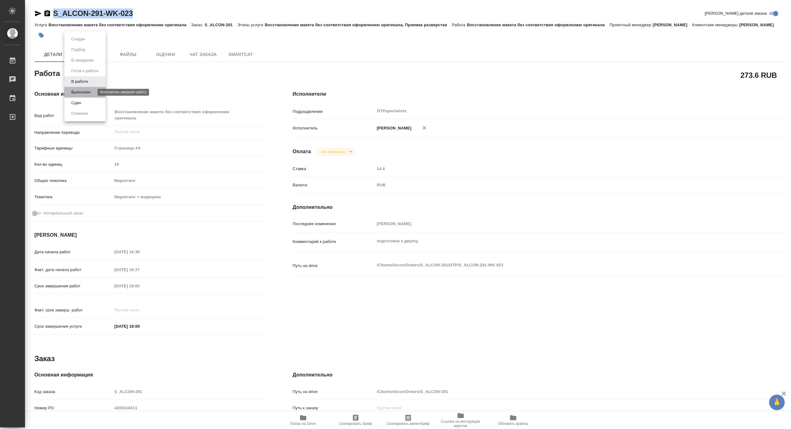
click at [73, 91] on button "Выполнен" at bounding box center [80, 92] width 23 height 7
type textarea "x"
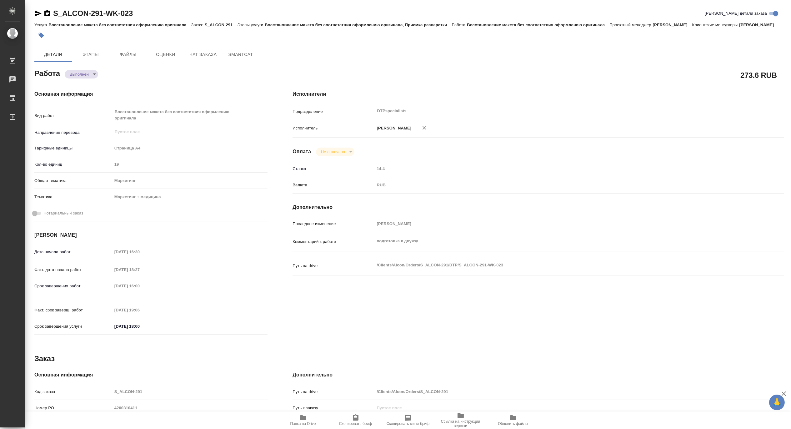
type textarea "x"
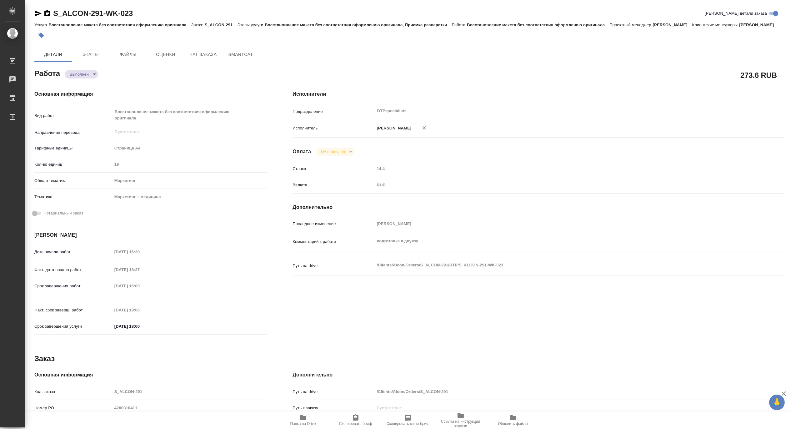
type textarea "x"
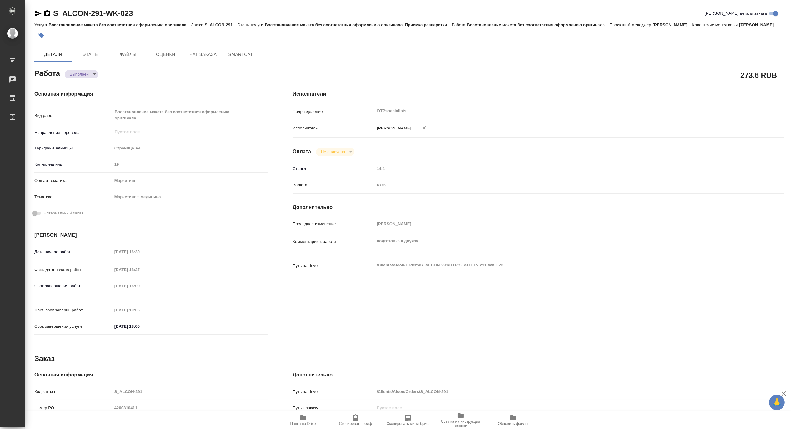
type textarea "x"
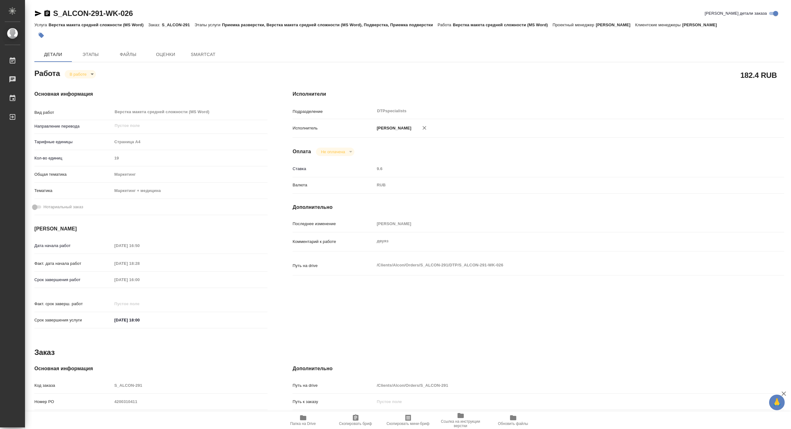
type textarea "x"
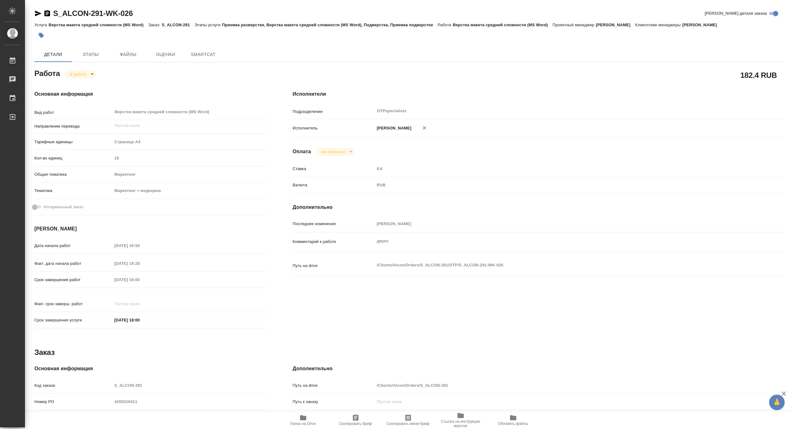
type textarea "x"
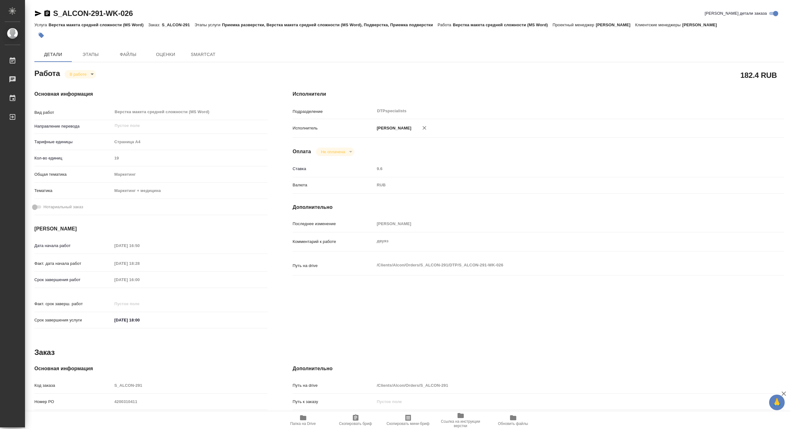
type textarea "x"
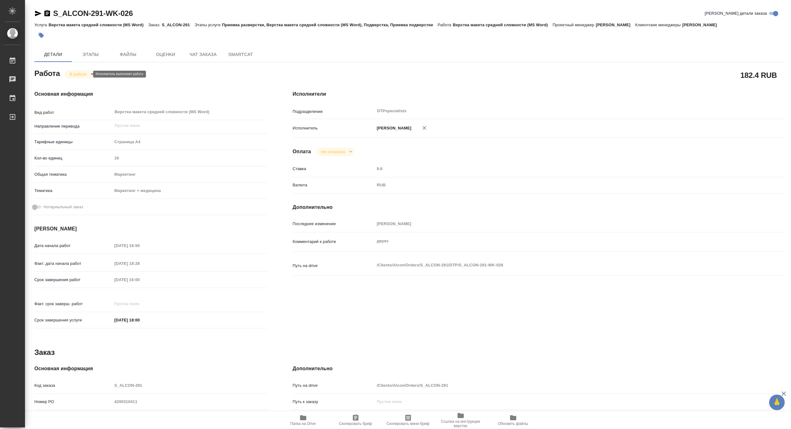
click at [70, 72] on body "🙏 .cls-1 fill:#fff; AWATERA Matveeva Maria Работы Чаты График Выйти S_ALCON-291…" at bounding box center [395, 214] width 791 height 429
click at [70, 82] on button "Выполнен" at bounding box center [80, 84] width 23 height 7
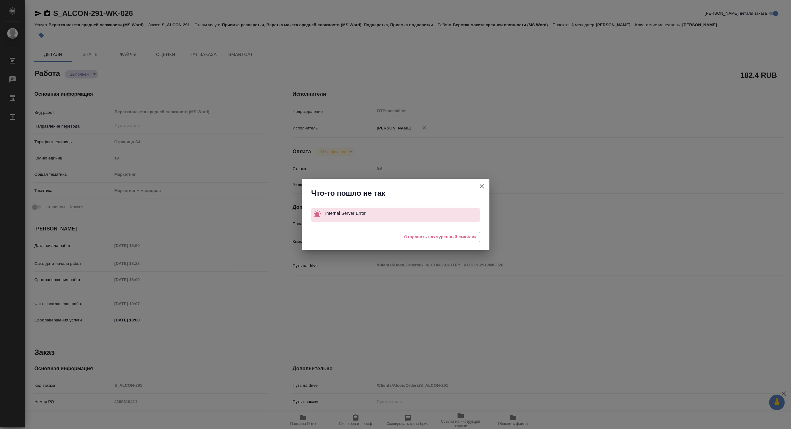
type textarea "x"
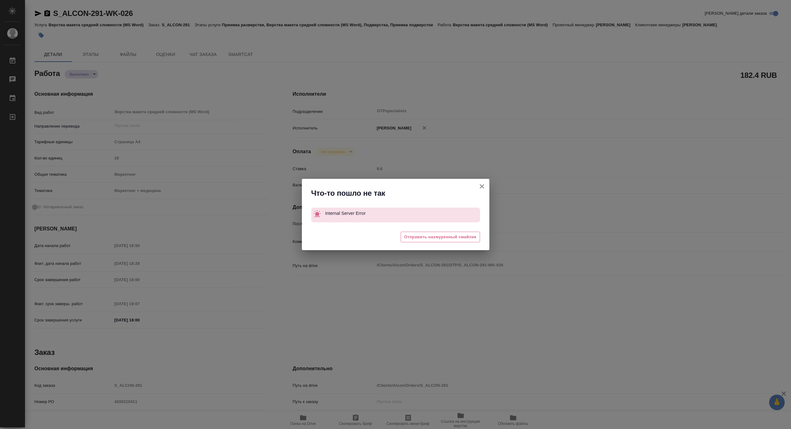
type textarea "x"
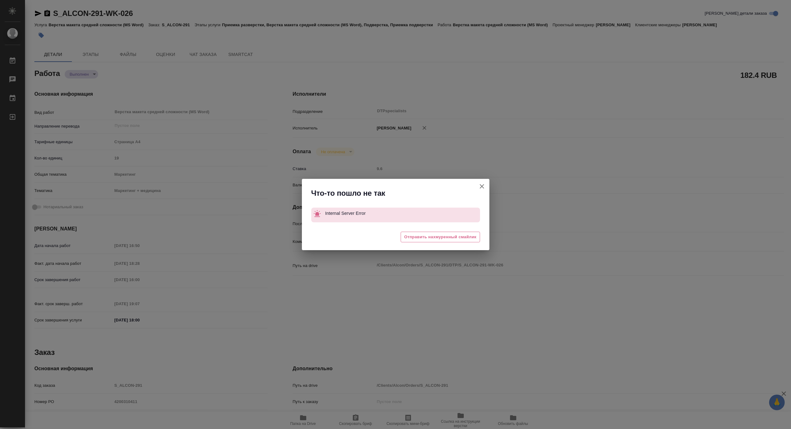
type textarea "x"
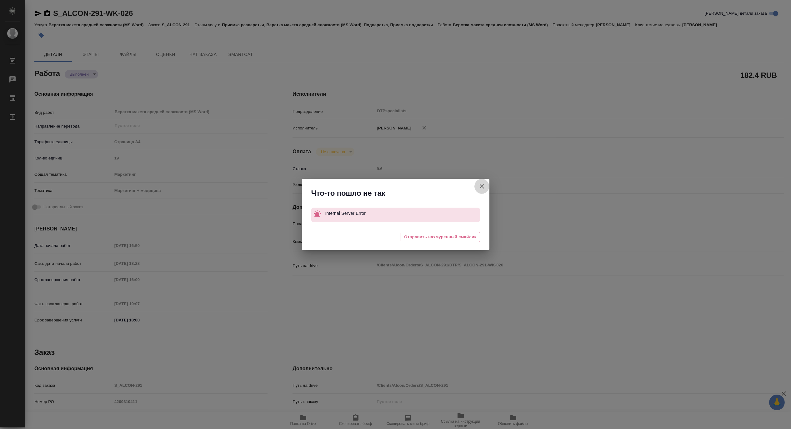
click at [481, 186] on icon "button" at bounding box center [482, 186] width 4 height 4
type textarea "x"
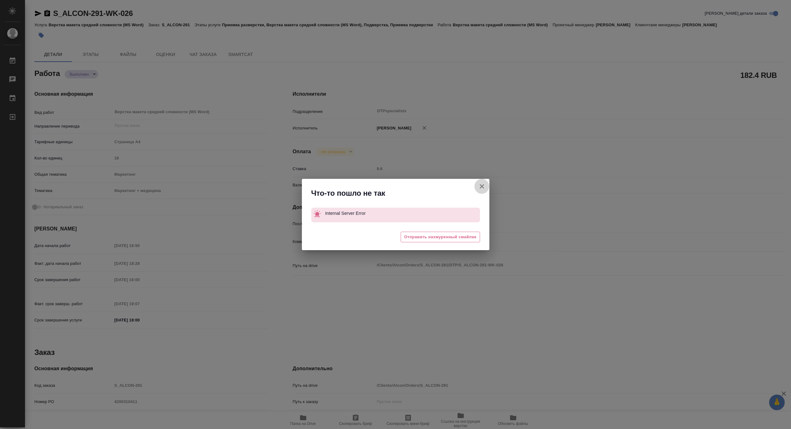
type textarea "x"
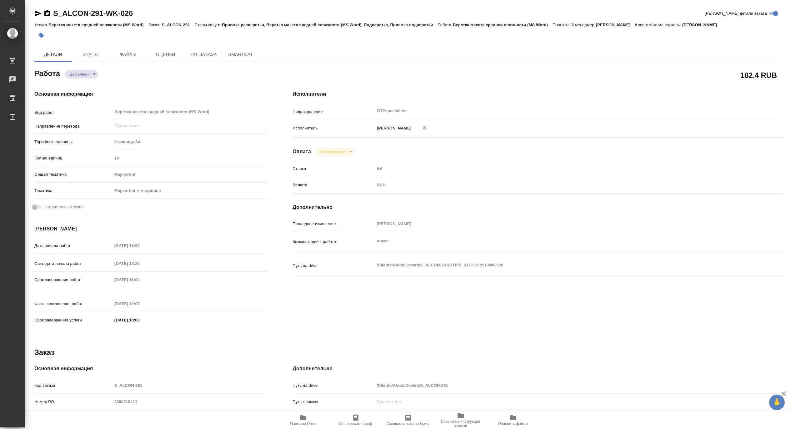
type textarea "x"
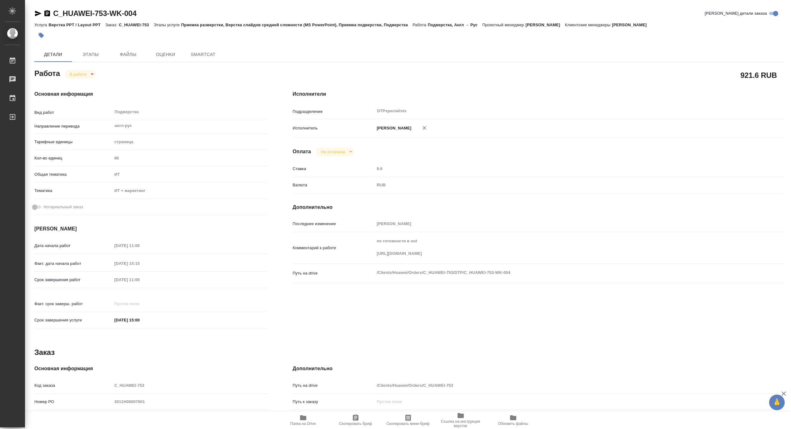
type textarea "x"
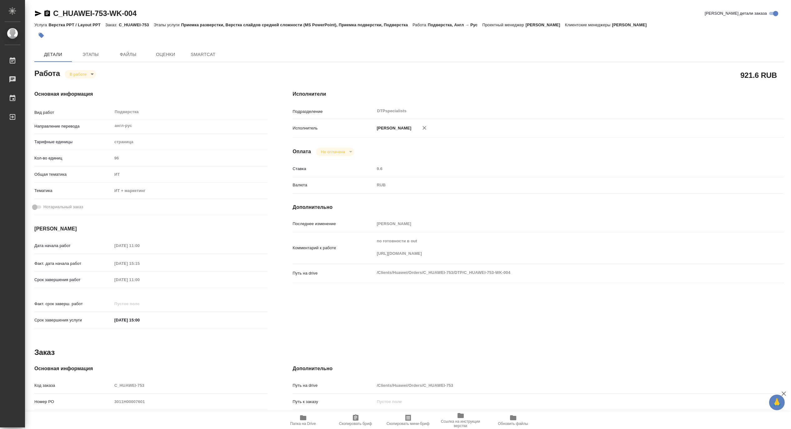
type textarea "x"
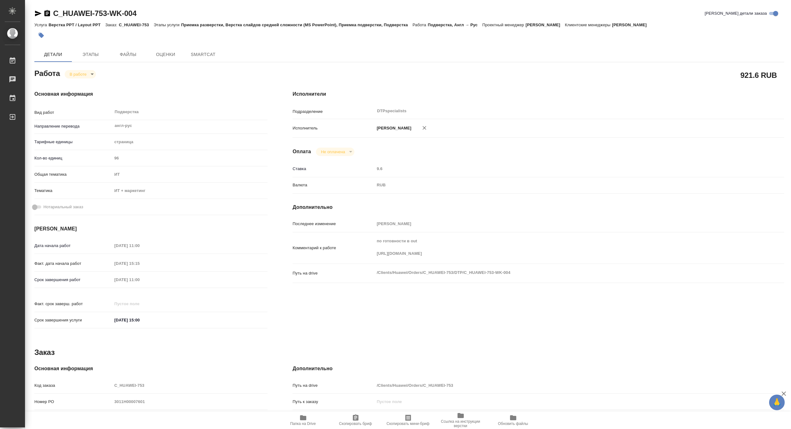
type textarea "x"
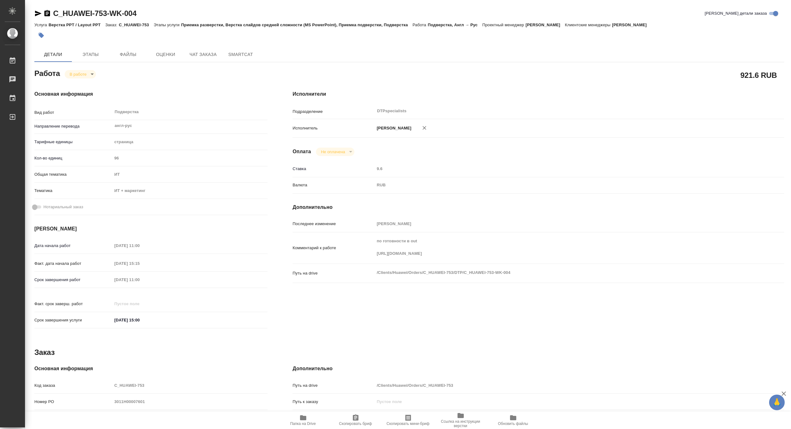
type textarea "x"
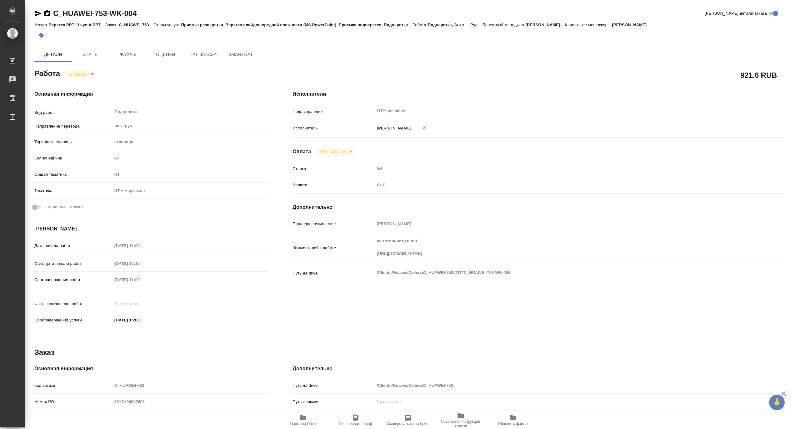
type textarea "x"
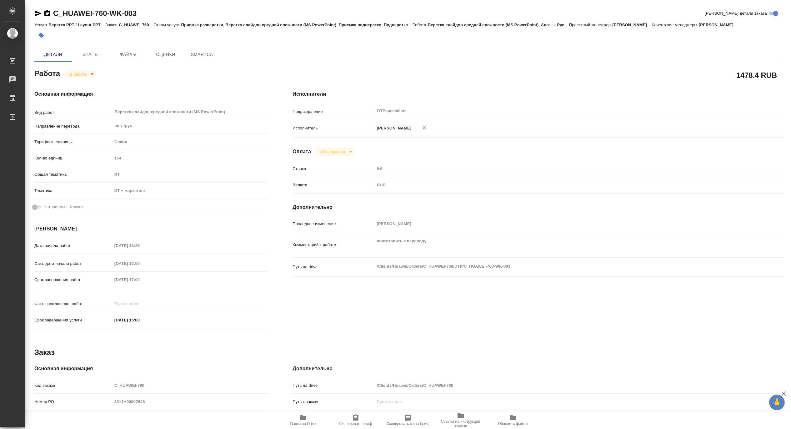
type textarea "x"
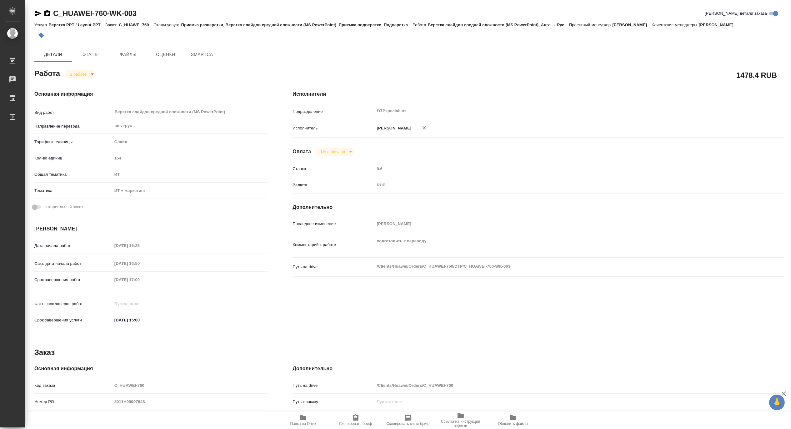
type textarea "x"
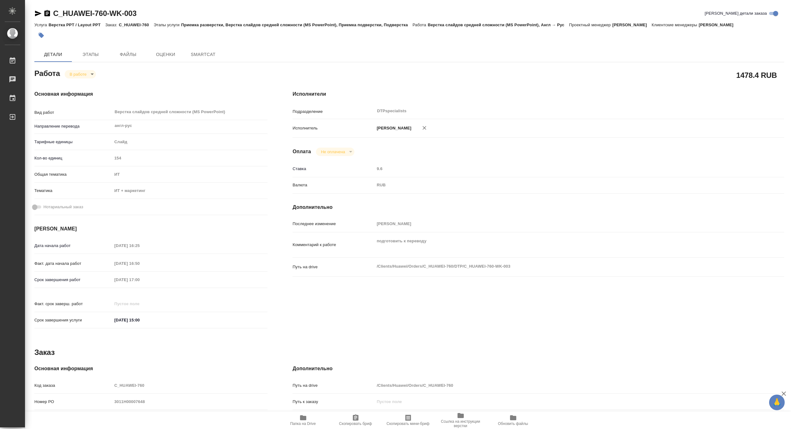
type textarea "x"
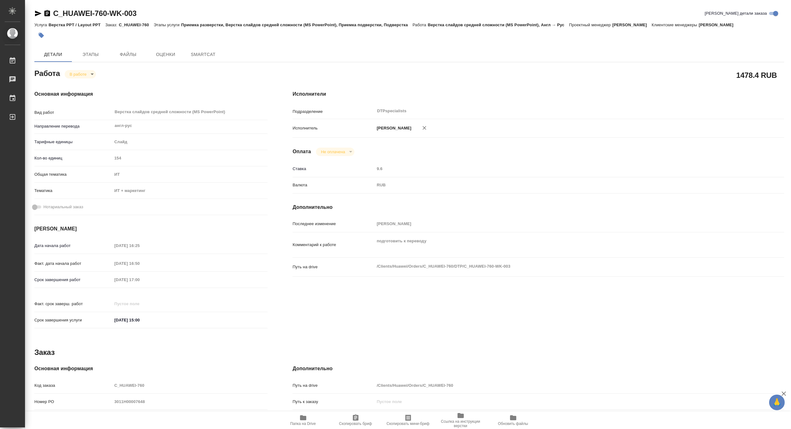
type textarea "x"
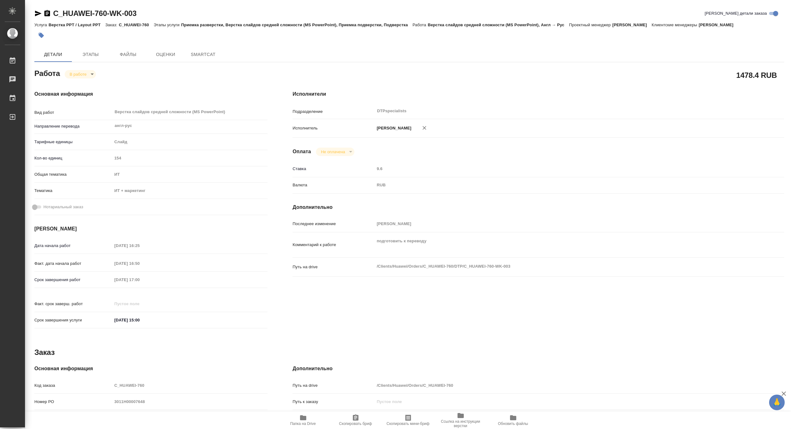
type textarea "x"
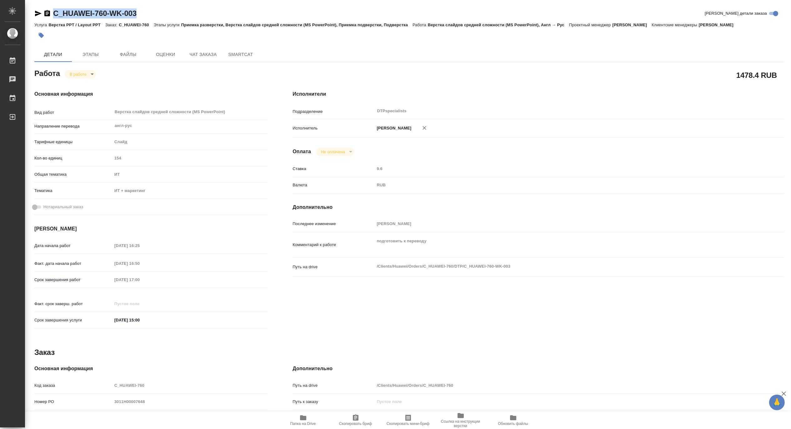
drag, startPoint x: 155, startPoint y: 11, endPoint x: 53, endPoint y: 4, distance: 101.8
click at [53, 4] on div "C_HUAWEI-760-WK-003 Кратко детали заказа Услуга Верстка PPT / Layout PPT Заказ:…" at bounding box center [409, 266] width 756 height 532
type textarea "x"
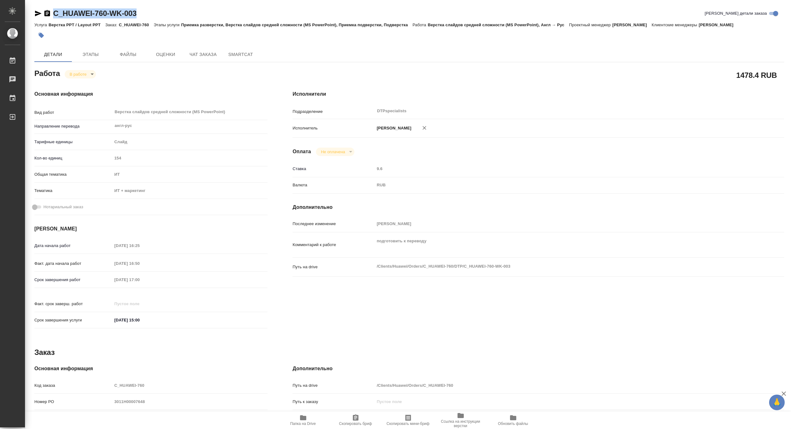
type textarea "x"
copy link "C_HUAWEI-760-WK-003"
type textarea "x"
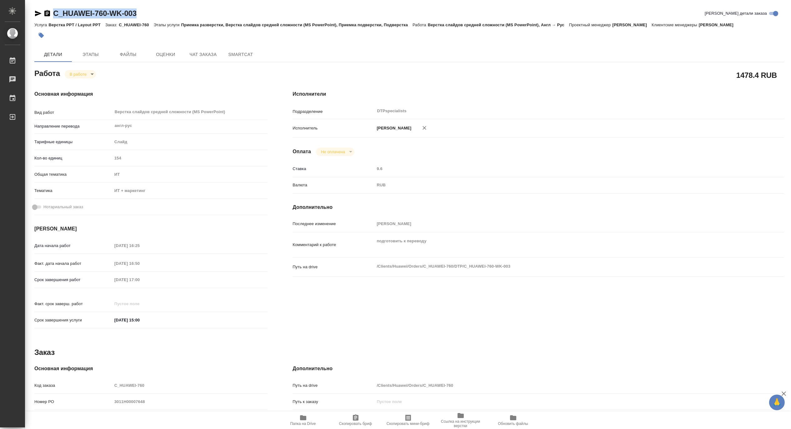
type textarea "x"
click at [301, 417] on icon "button" at bounding box center [303, 417] width 6 height 5
click at [124, 12] on link "C_HUAWEI-760-WK-003" at bounding box center [94, 13] width 83 height 8
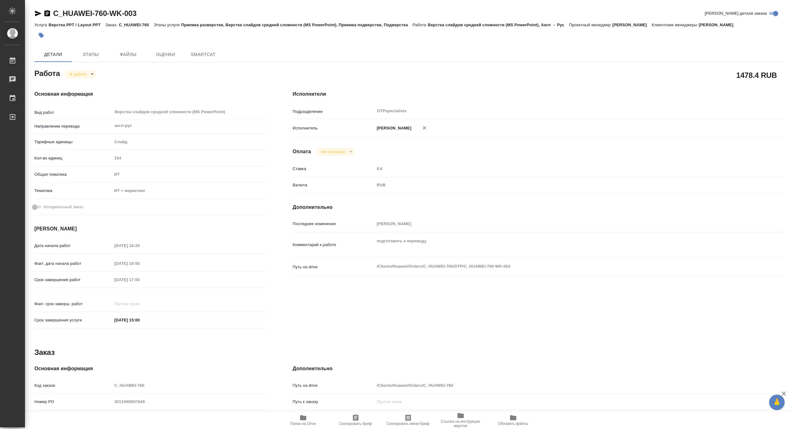
type textarea "x"
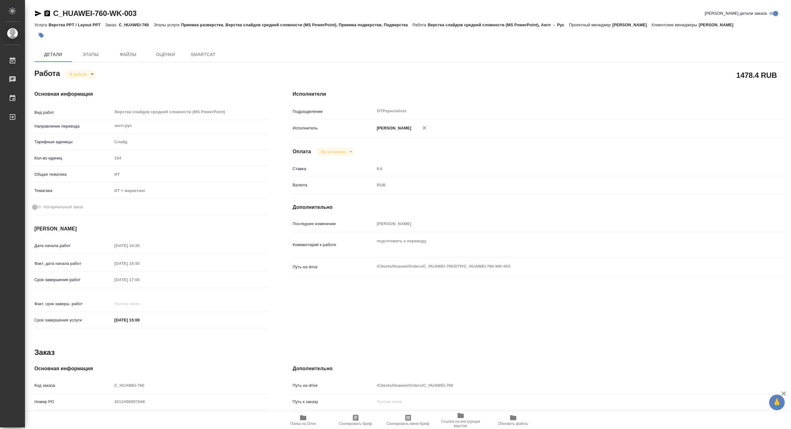
type textarea "x"
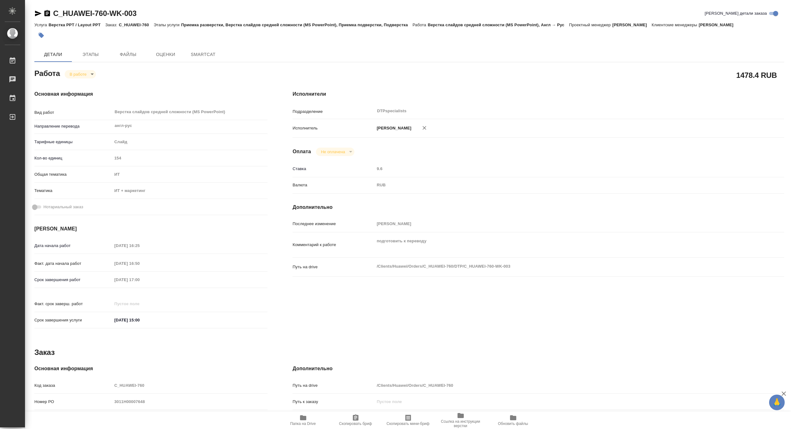
type textarea "x"
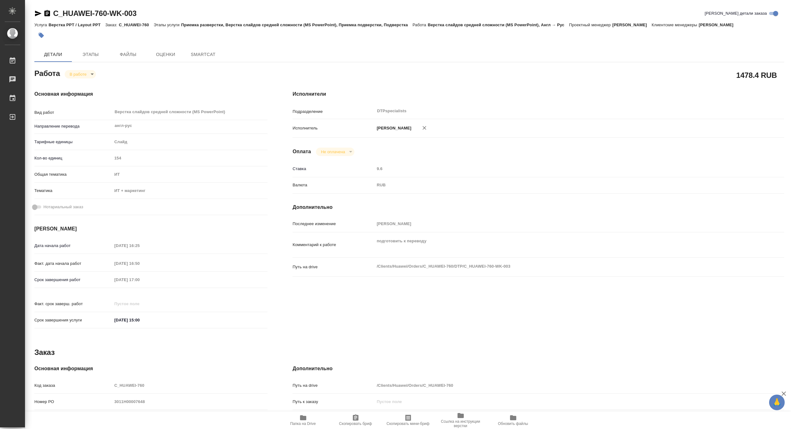
type textarea "x"
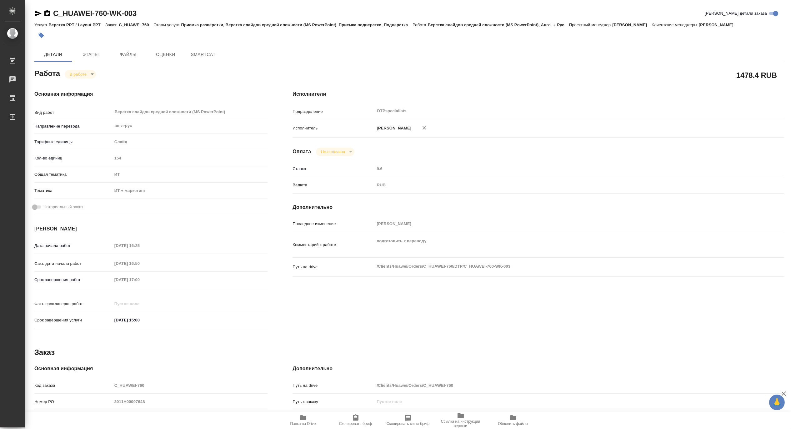
type textarea "x"
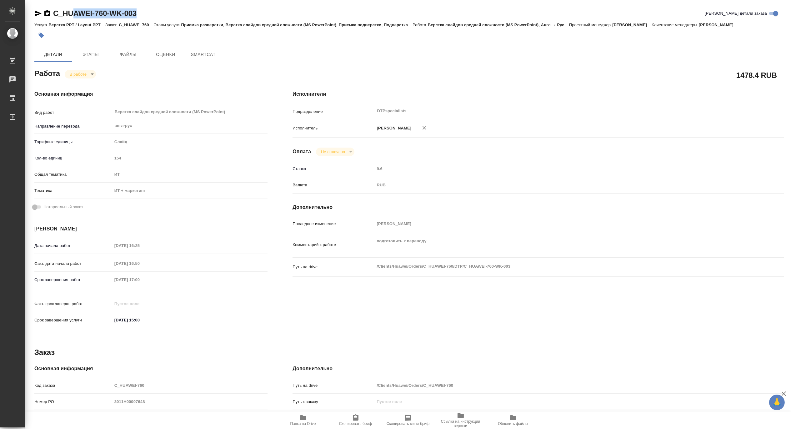
type textarea "x"
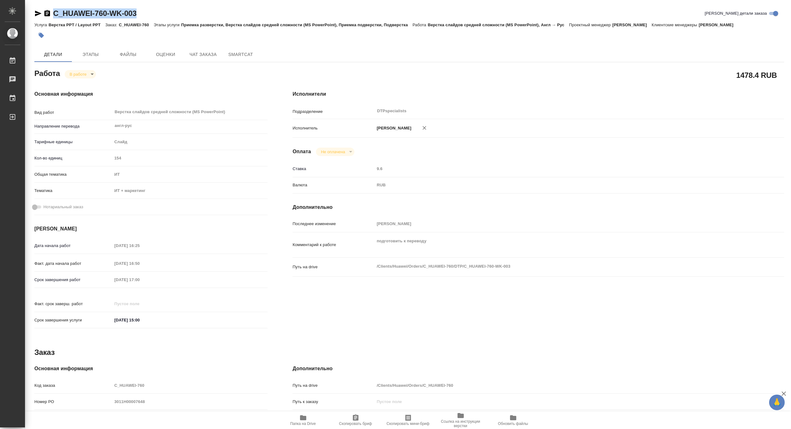
drag, startPoint x: 157, startPoint y: 13, endPoint x: 53, endPoint y: 11, distance: 103.1
click at [53, 11] on div "C_HUAWEI-760-WK-003 Кратко детали заказа" at bounding box center [409, 13] width 750 height 10
copy link "C_HUAWEI-760-WK-003"
type textarea "x"
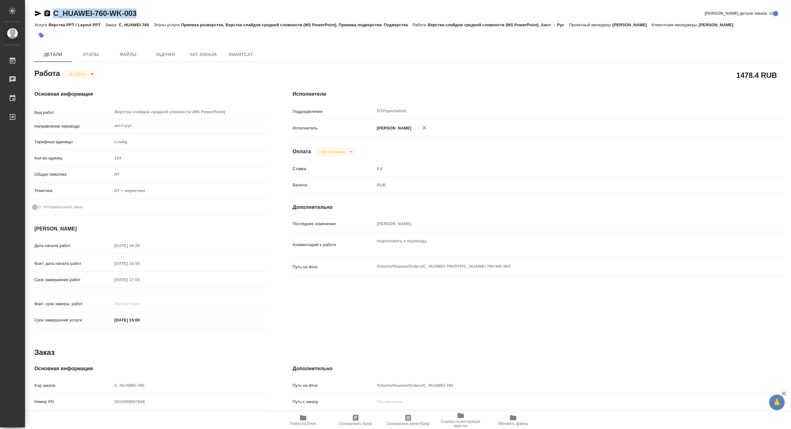
type textarea "x"
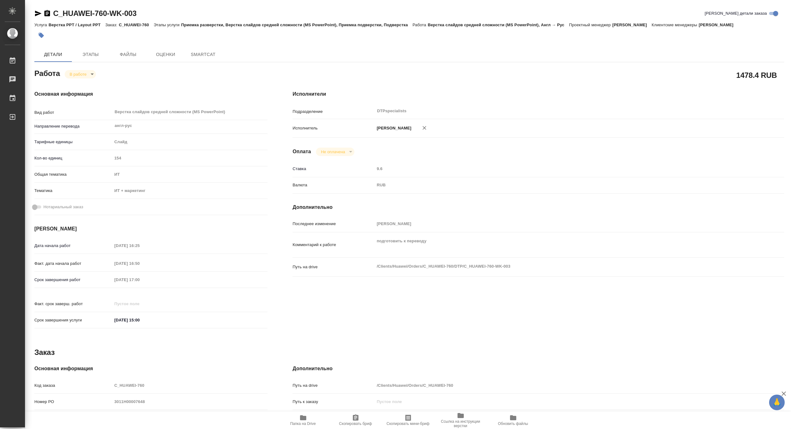
type textarea "x"
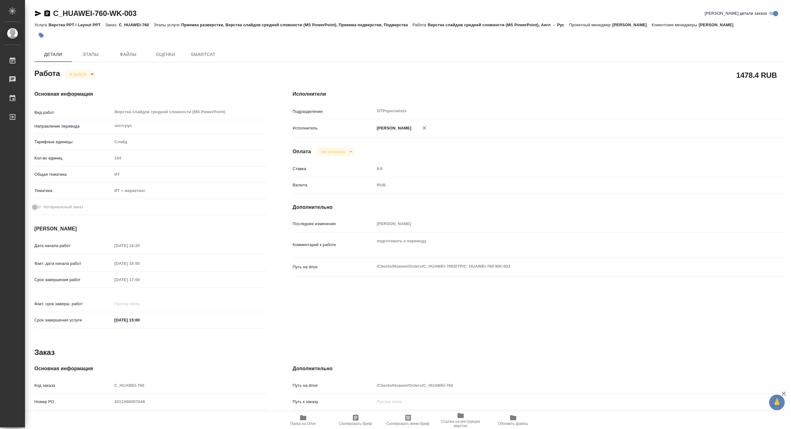
type textarea "x"
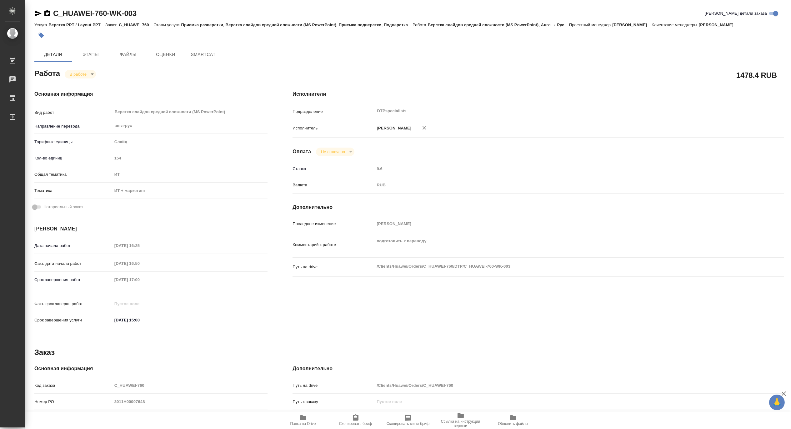
type textarea "x"
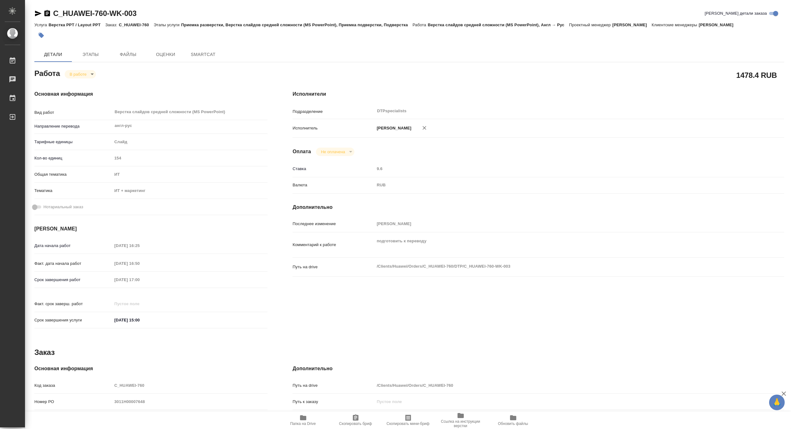
type textarea "x"
click at [307, 420] on icon "button" at bounding box center [302, 417] width 7 height 7
type textarea "x"
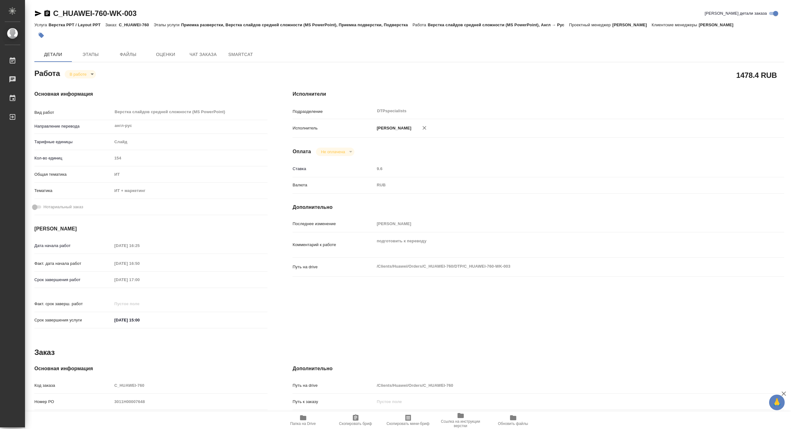
type textarea "x"
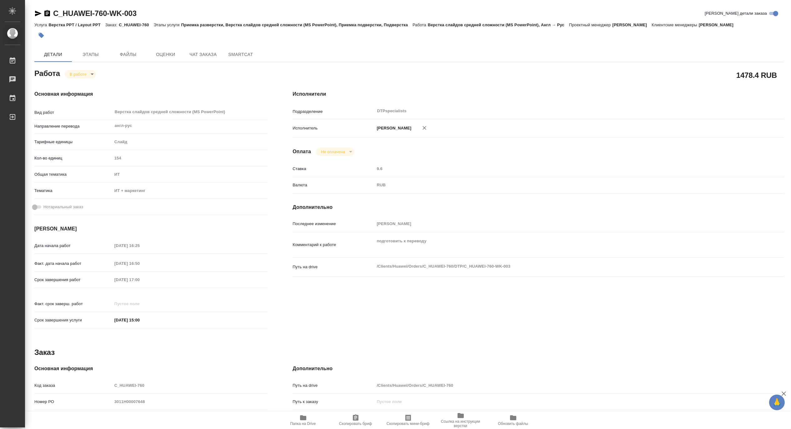
type textarea "x"
click at [73, 73] on body "🙏 .cls-1 fill:#fff; AWATERA [PERSON_NAME] 0 Чаты График Выйти C_HUAWEI-760-WK-0…" at bounding box center [395, 214] width 791 height 429
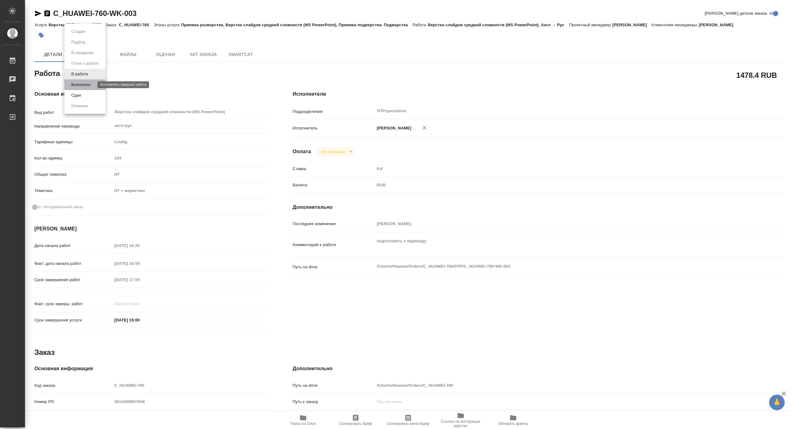
click at [73, 82] on button "Выполнен" at bounding box center [80, 84] width 23 height 7
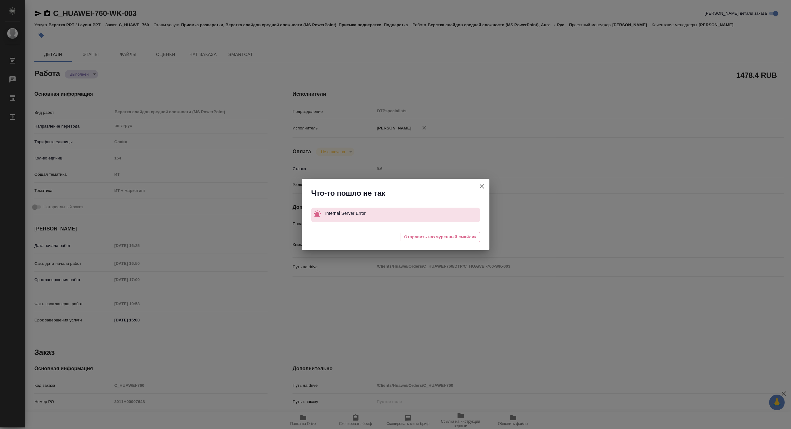
type textarea "x"
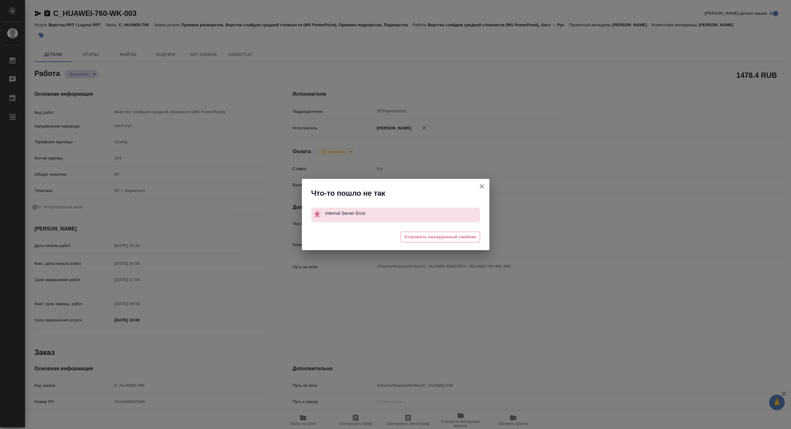
type textarea "x"
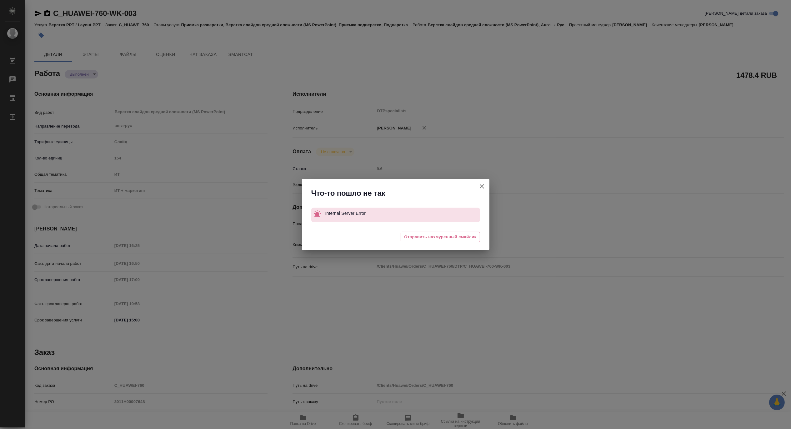
type textarea "x"
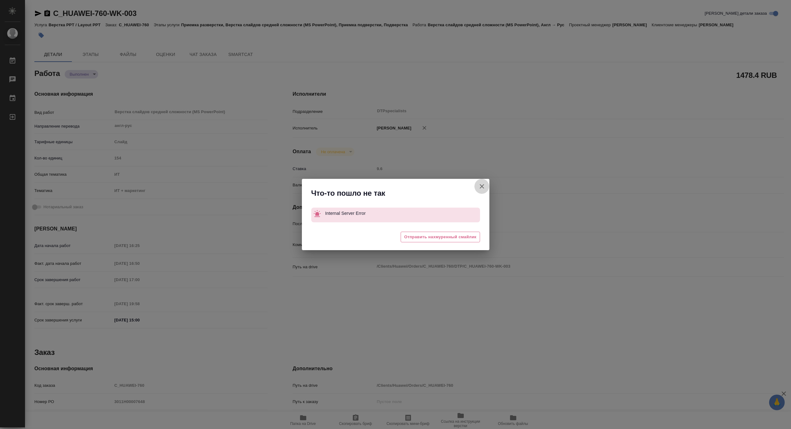
click at [482, 186] on icon "button" at bounding box center [482, 186] width 4 height 4
type textarea "x"
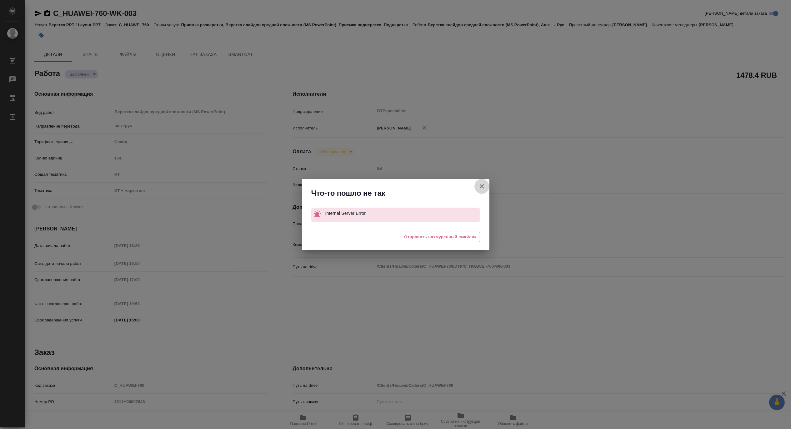
type textarea "x"
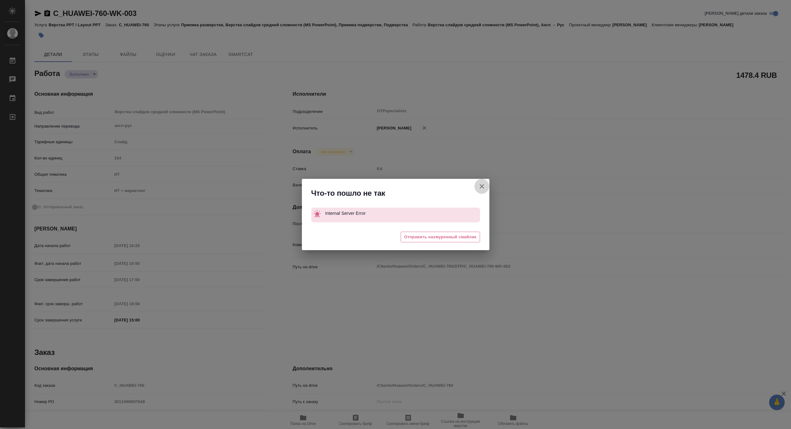
type textarea "x"
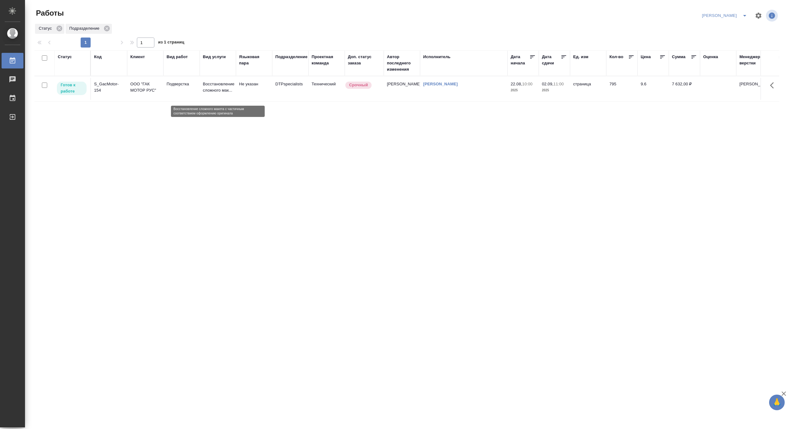
click at [216, 91] on p "Восстановление сложного мак..." at bounding box center [218, 87] width 30 height 12
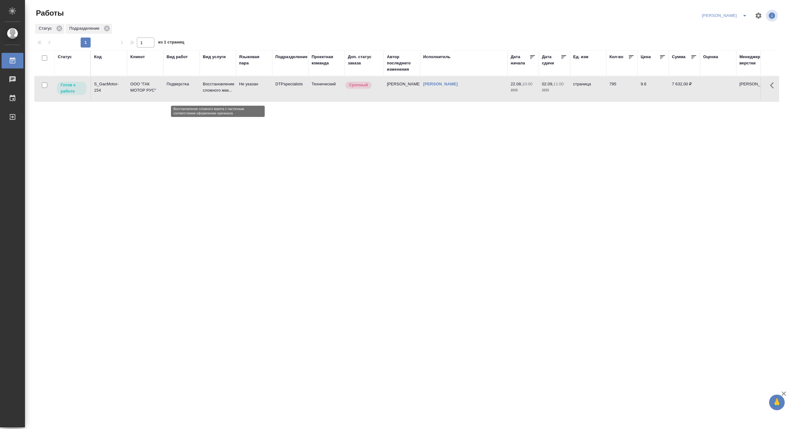
click at [216, 91] on p "Восстановление сложного мак..." at bounding box center [218, 87] width 30 height 12
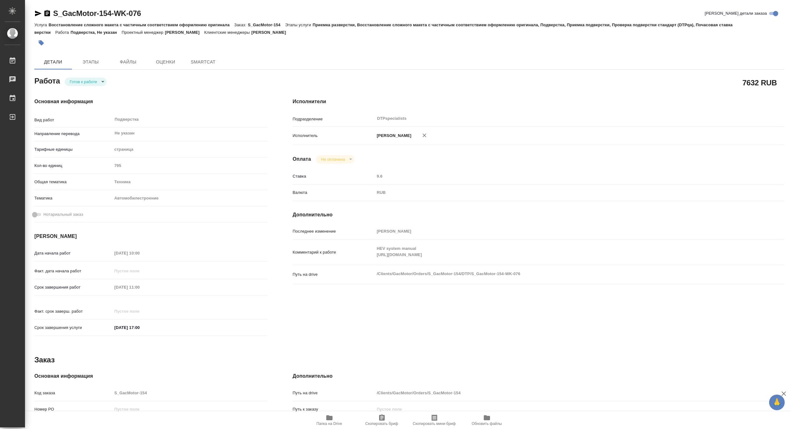
type textarea "x"
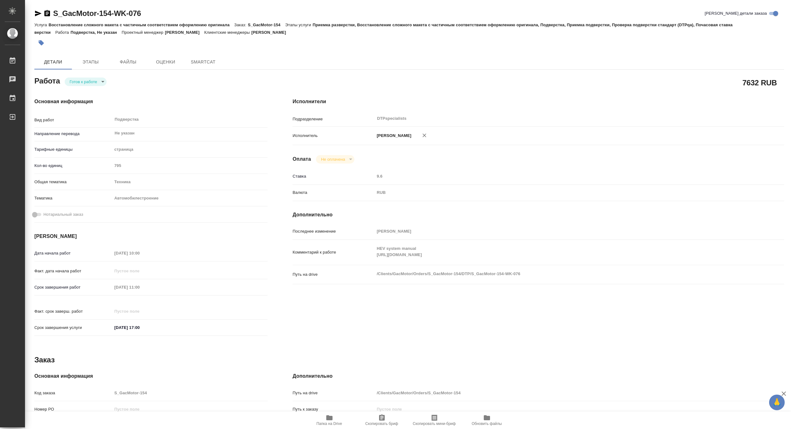
type textarea "x"
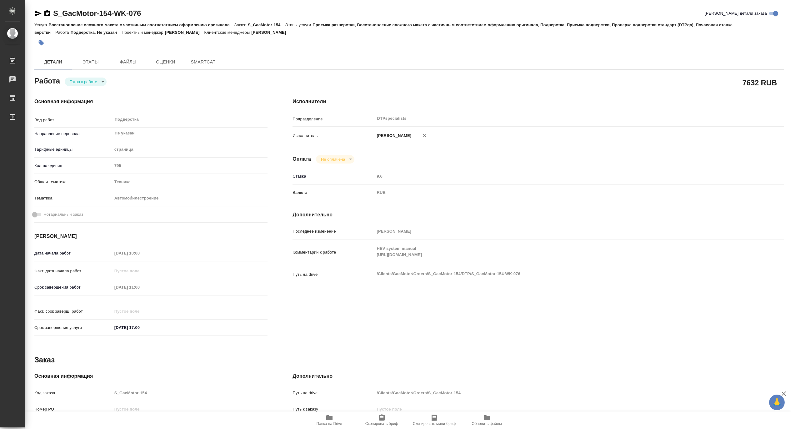
type textarea "x"
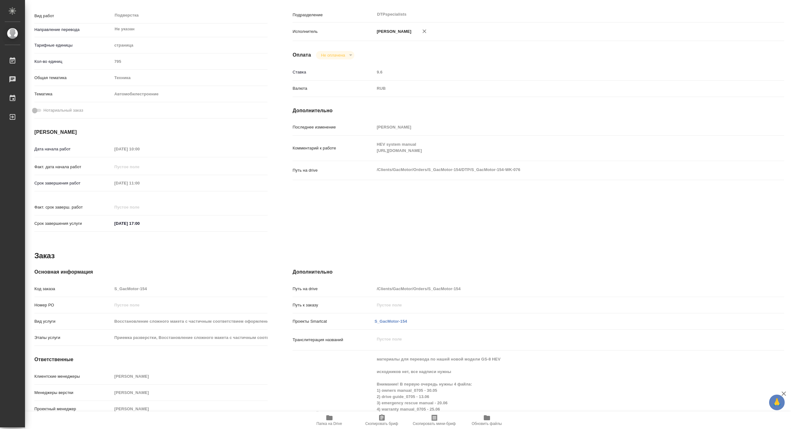
type textarea "x"
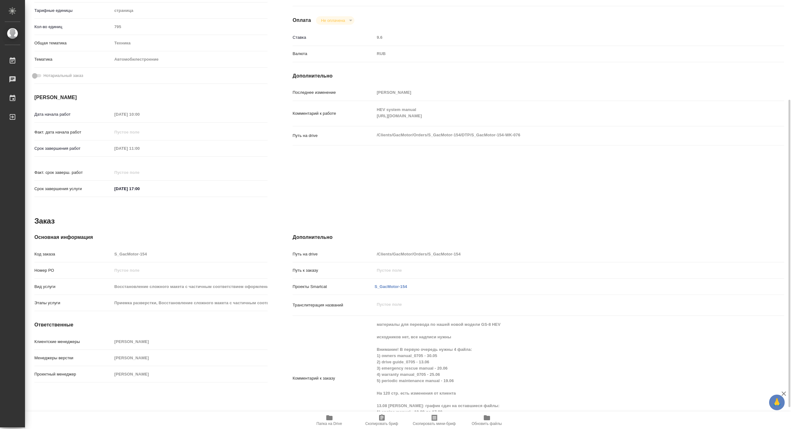
scroll to position [169, 0]
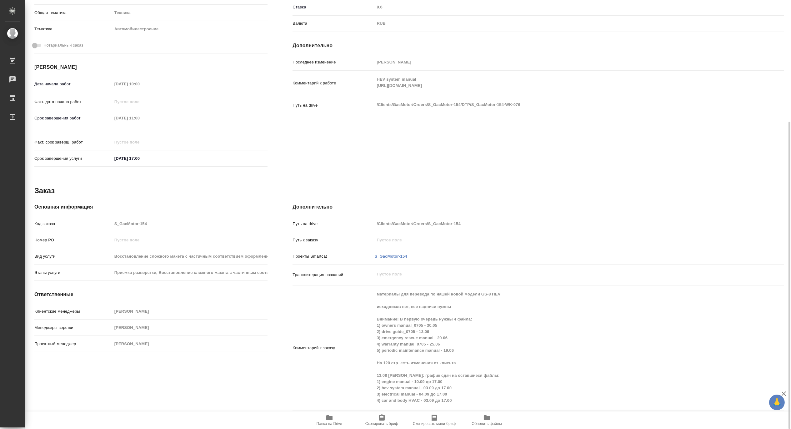
type textarea "x"
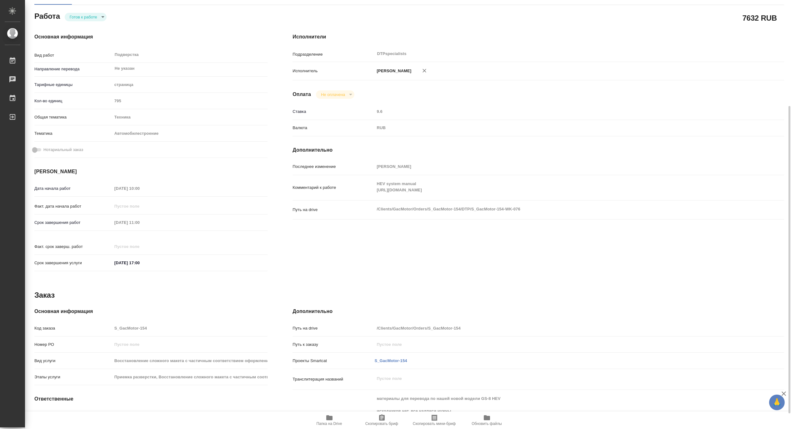
scroll to position [30, 0]
